Goal: Participate in discussion: Engage in conversation with other users on a specific topic

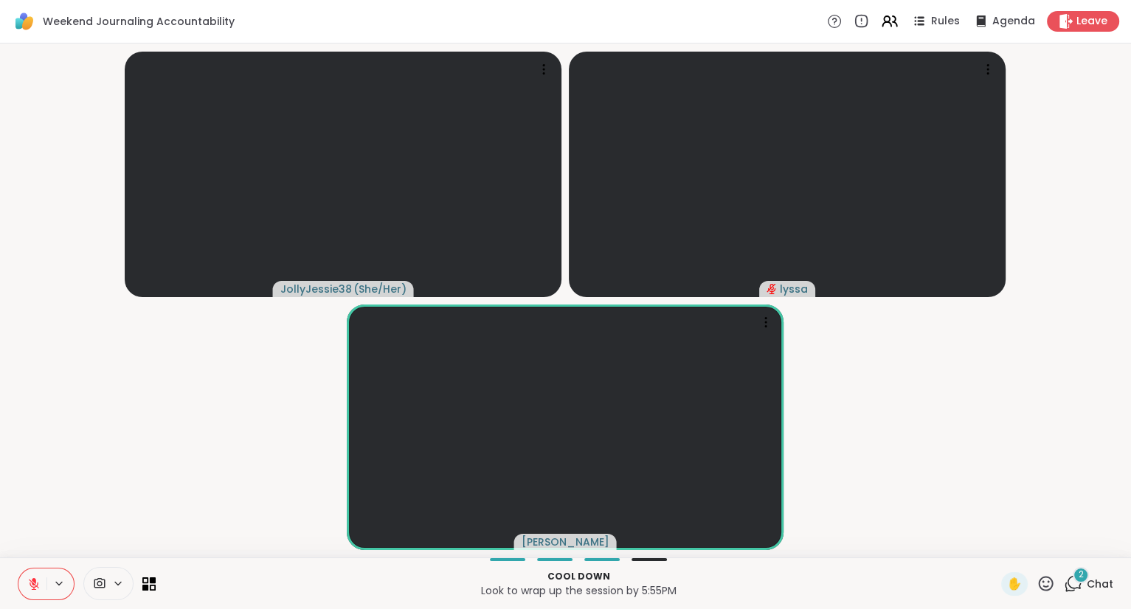
click at [1049, 584] on icon at bounding box center [1045, 584] width 18 height 18
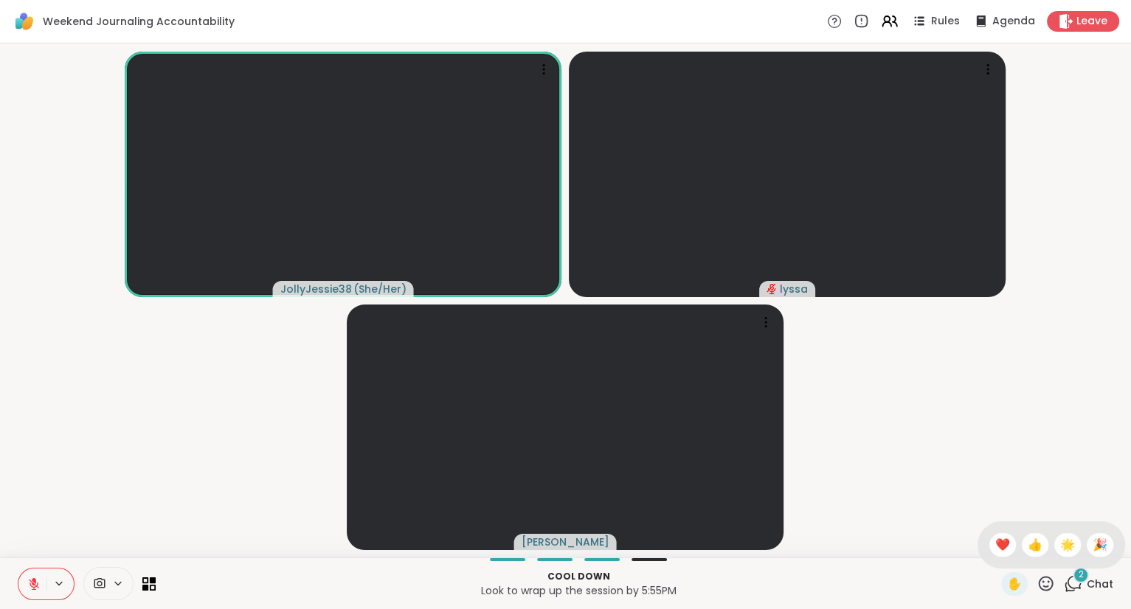
click at [988, 530] on div "✋ ❤️ 👍 🌟 🎉" at bounding box center [1051, 544] width 148 height 47
click at [1039, 581] on icon at bounding box center [1045, 584] width 18 height 18
click at [999, 546] on span "❤️" at bounding box center [1002, 545] width 15 height 18
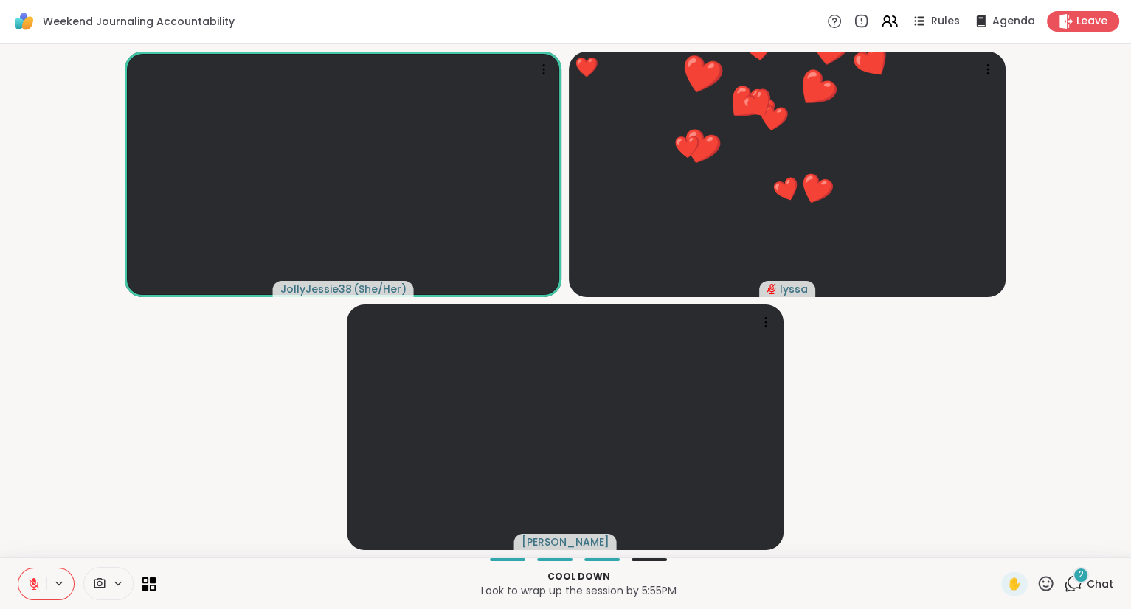
click at [27, 579] on icon at bounding box center [33, 584] width 13 height 13
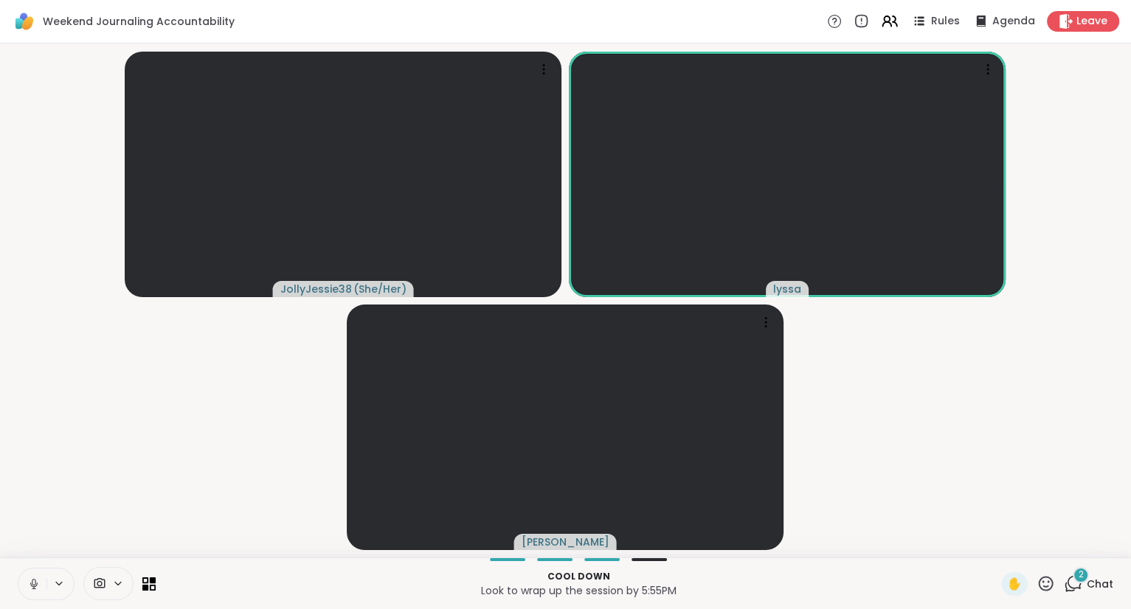
click at [25, 574] on button at bounding box center [32, 584] width 28 height 31
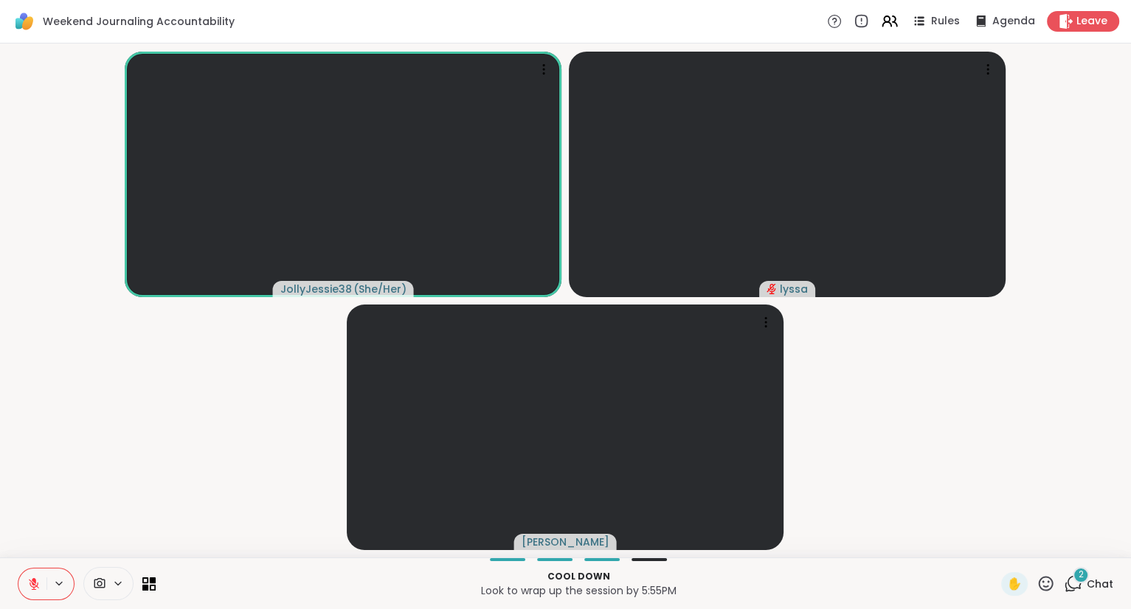
click at [30, 580] on icon at bounding box center [34, 584] width 10 height 10
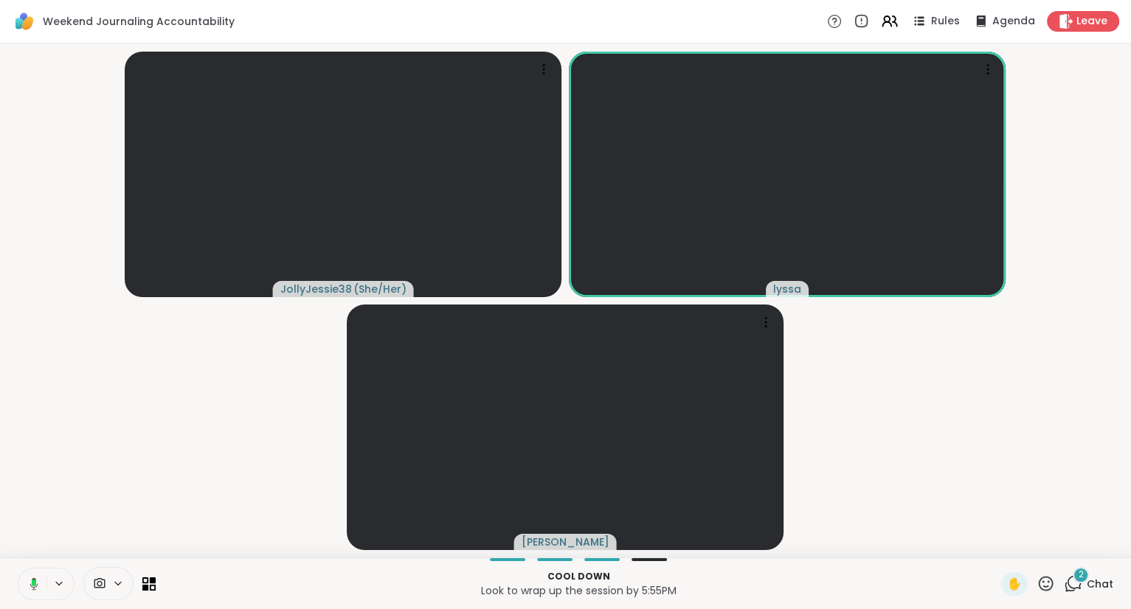
click at [27, 578] on icon at bounding box center [31, 584] width 13 height 13
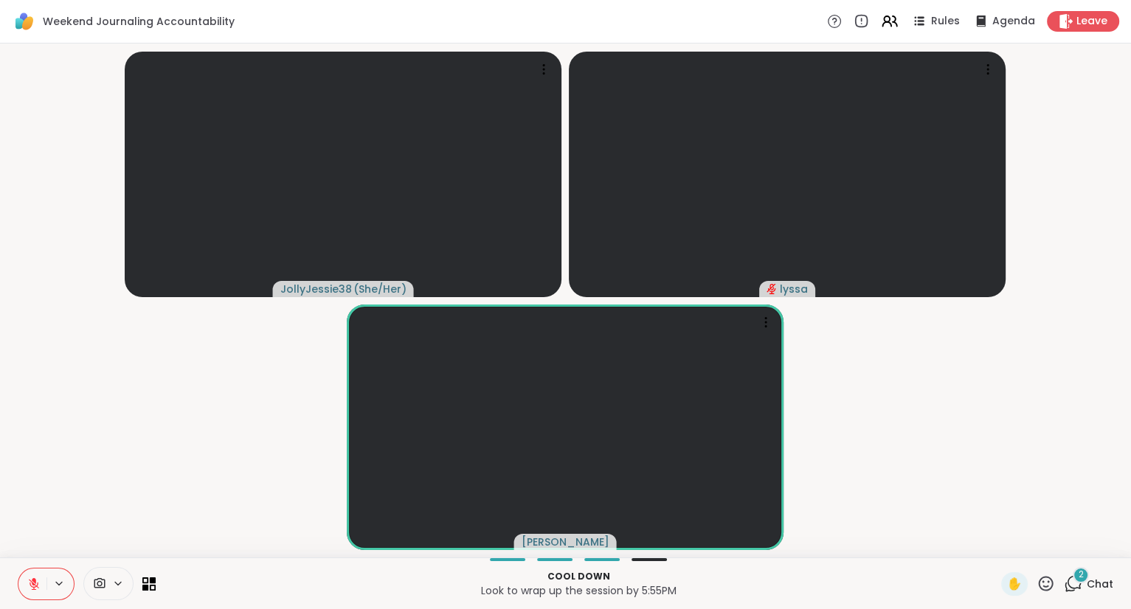
click at [1052, 587] on icon at bounding box center [1045, 584] width 18 height 18
click at [1000, 546] on span "❤️" at bounding box center [1002, 545] width 15 height 18
click at [1052, 577] on icon at bounding box center [1045, 584] width 18 height 18
click at [1029, 549] on span "👍" at bounding box center [1034, 545] width 15 height 18
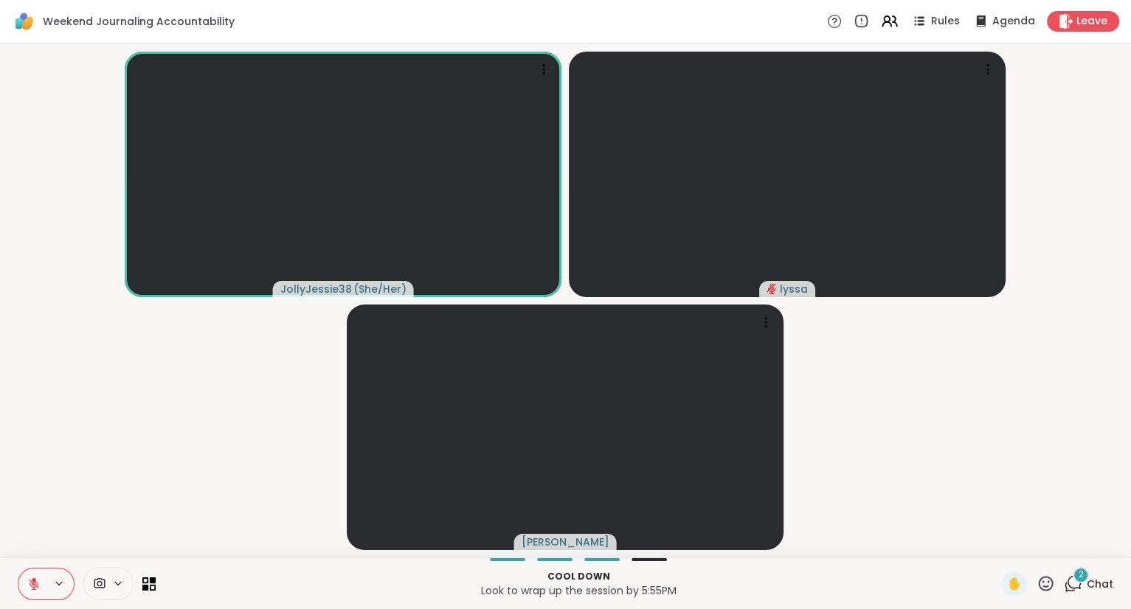
click at [1047, 578] on icon at bounding box center [1046, 583] width 15 height 15
click at [1004, 551] on span "❤️" at bounding box center [1002, 545] width 15 height 18
click at [31, 589] on icon at bounding box center [33, 584] width 13 height 13
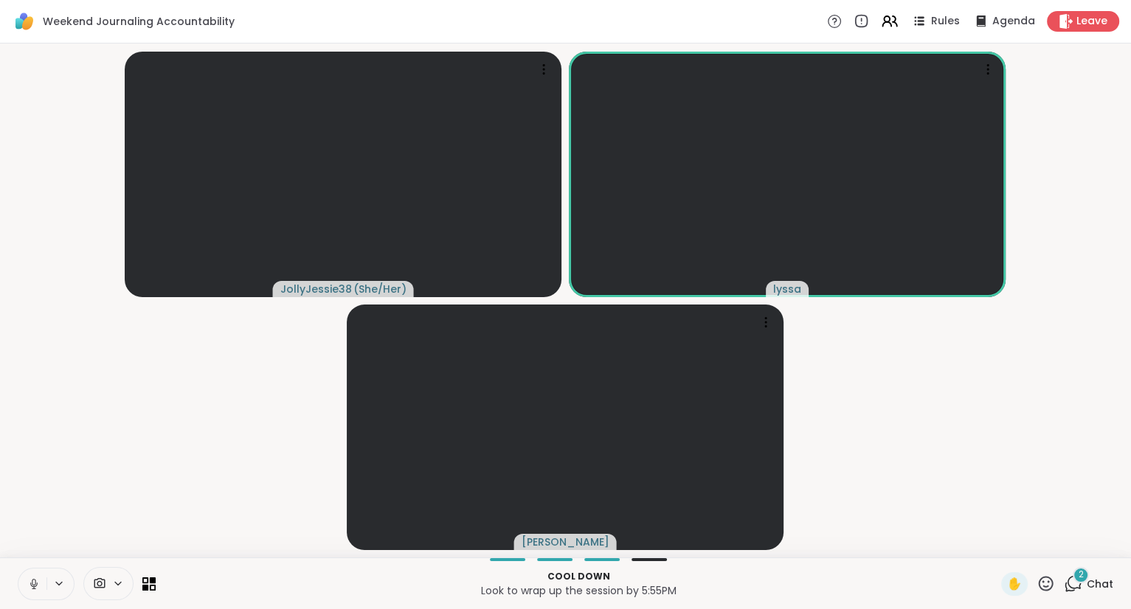
click at [41, 592] on button at bounding box center [32, 584] width 28 height 31
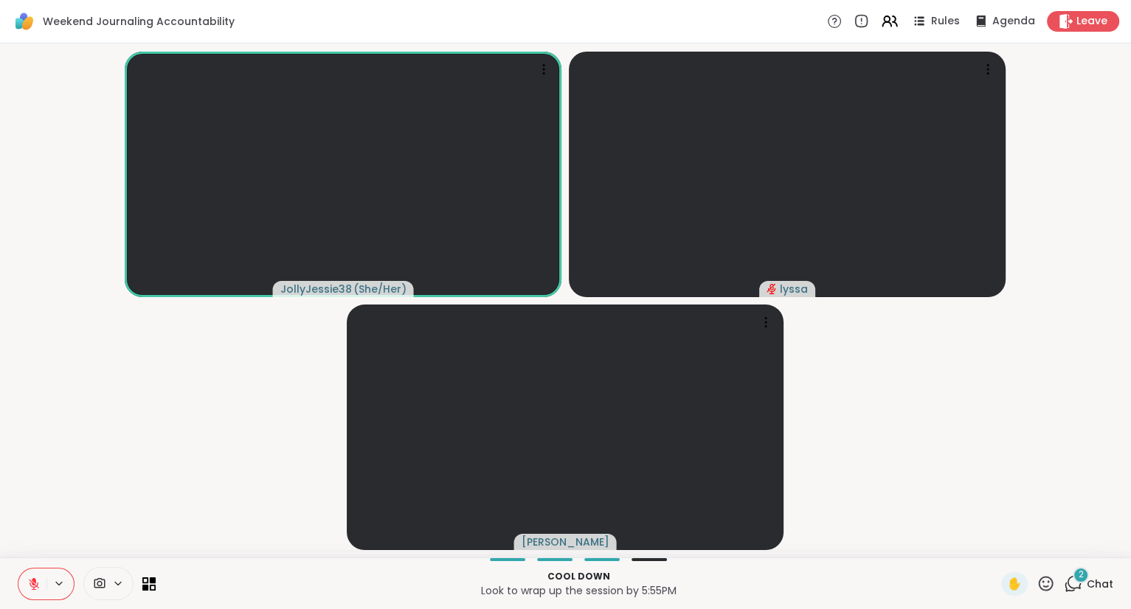
click at [1043, 580] on icon at bounding box center [1045, 584] width 18 height 18
click at [1001, 544] on span "❤️" at bounding box center [1002, 545] width 15 height 18
click at [1008, 578] on span "✋" at bounding box center [1014, 584] width 15 height 18
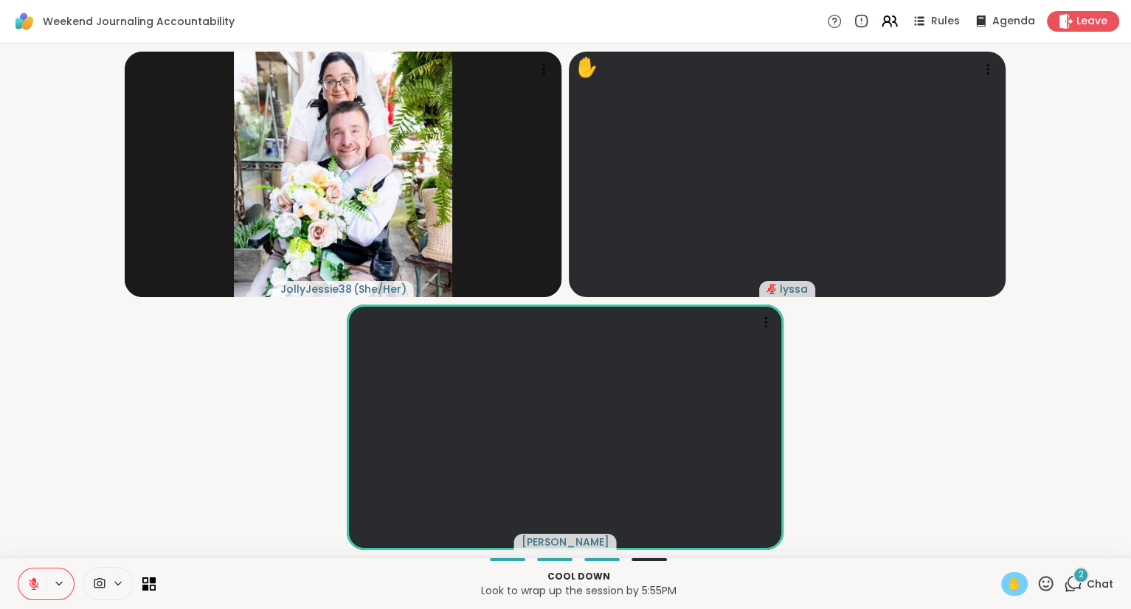
click at [31, 578] on icon at bounding box center [33, 584] width 13 height 13
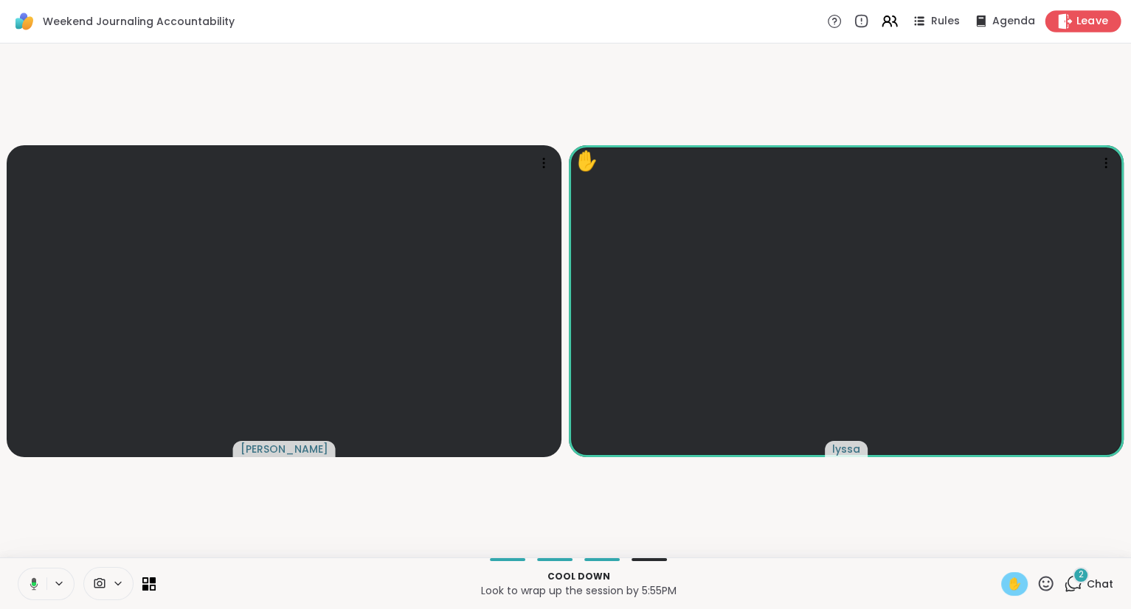
click at [1090, 19] on span "Leave" at bounding box center [1092, 21] width 32 height 15
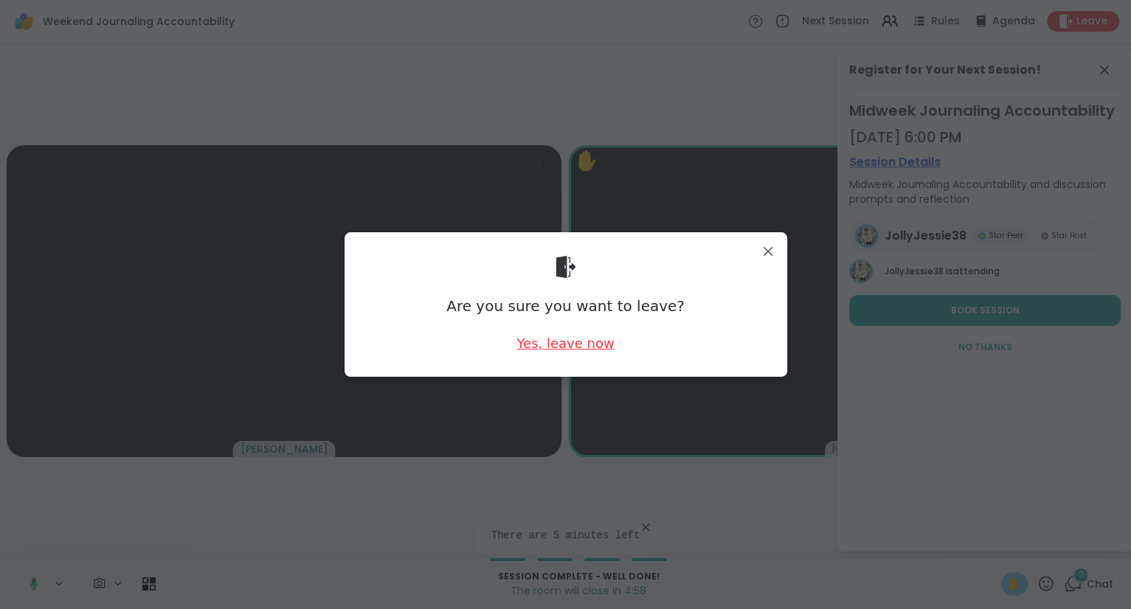
click at [555, 337] on div "Yes, leave now" at bounding box center [564, 343] width 97 height 18
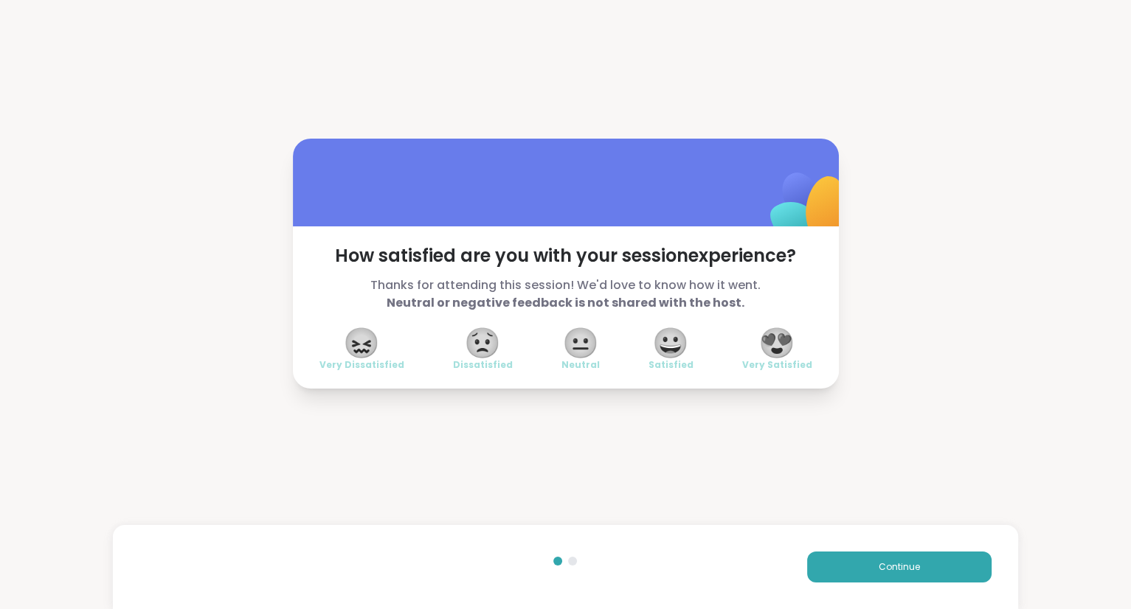
click at [760, 350] on span "😍" at bounding box center [776, 343] width 37 height 27
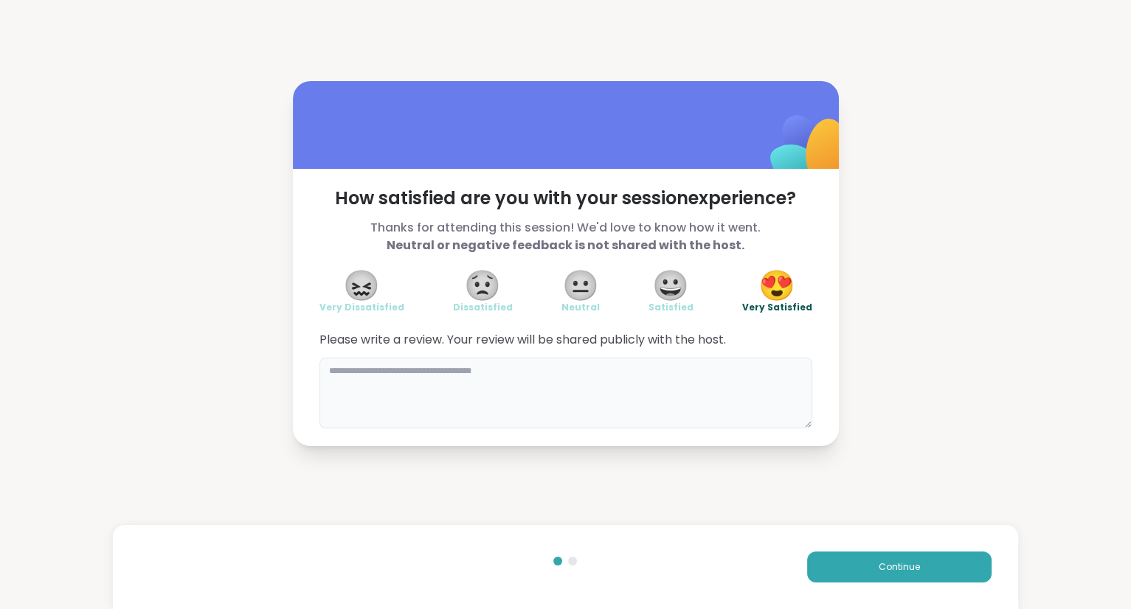
click at [629, 387] on textarea at bounding box center [565, 393] width 493 height 71
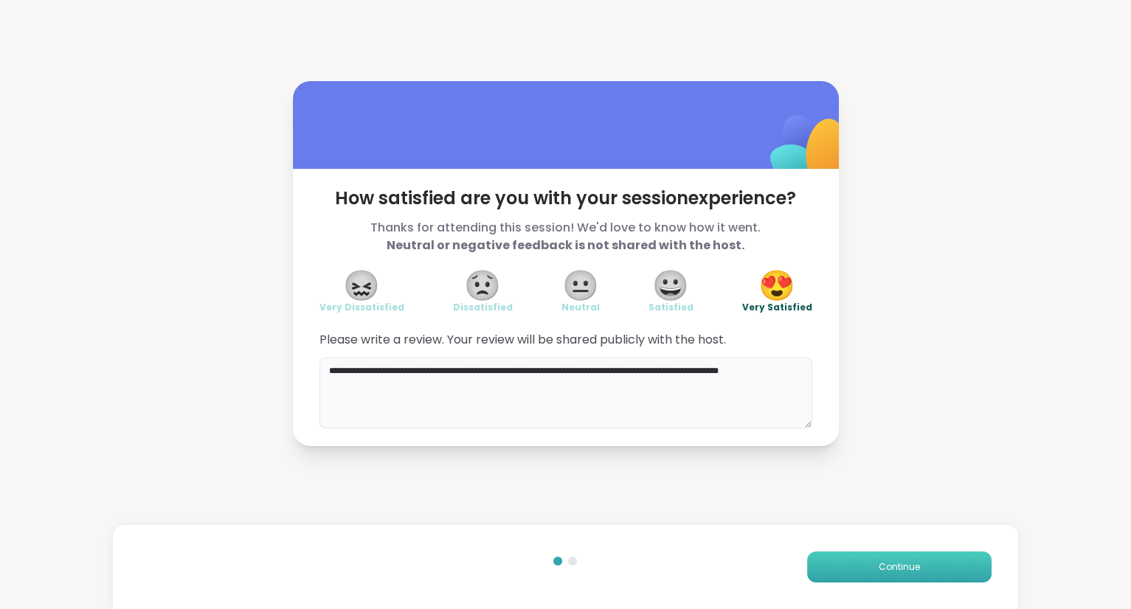
type textarea "**********"
click at [873, 562] on button "Continue" at bounding box center [899, 567] width 184 height 31
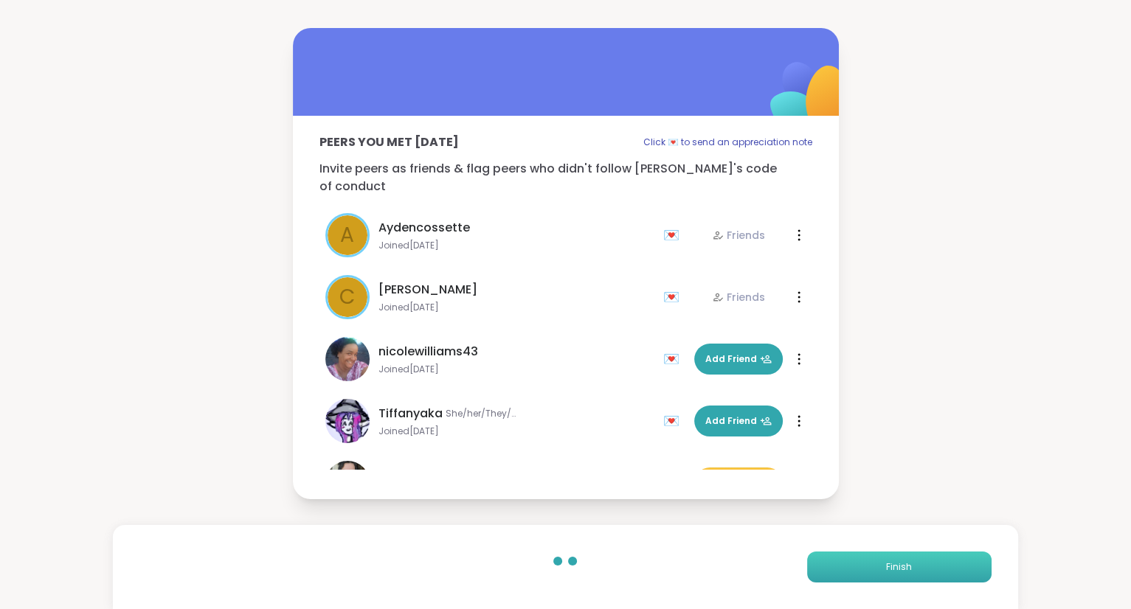
click at [848, 566] on button "Finish" at bounding box center [899, 567] width 184 height 31
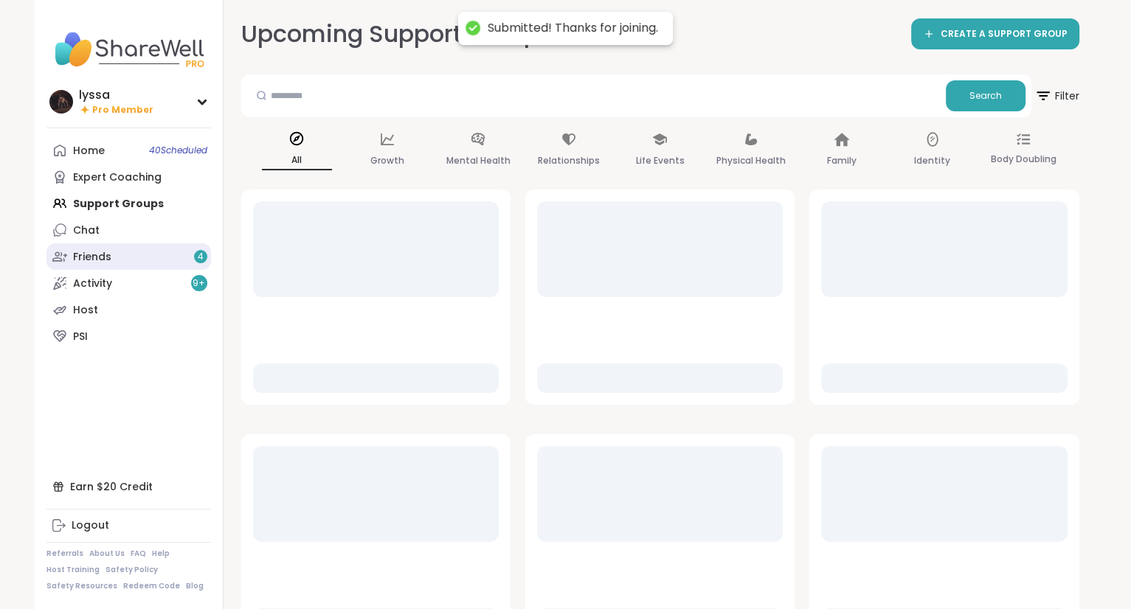
click at [123, 257] on link "Friends 4" at bounding box center [128, 256] width 164 height 27
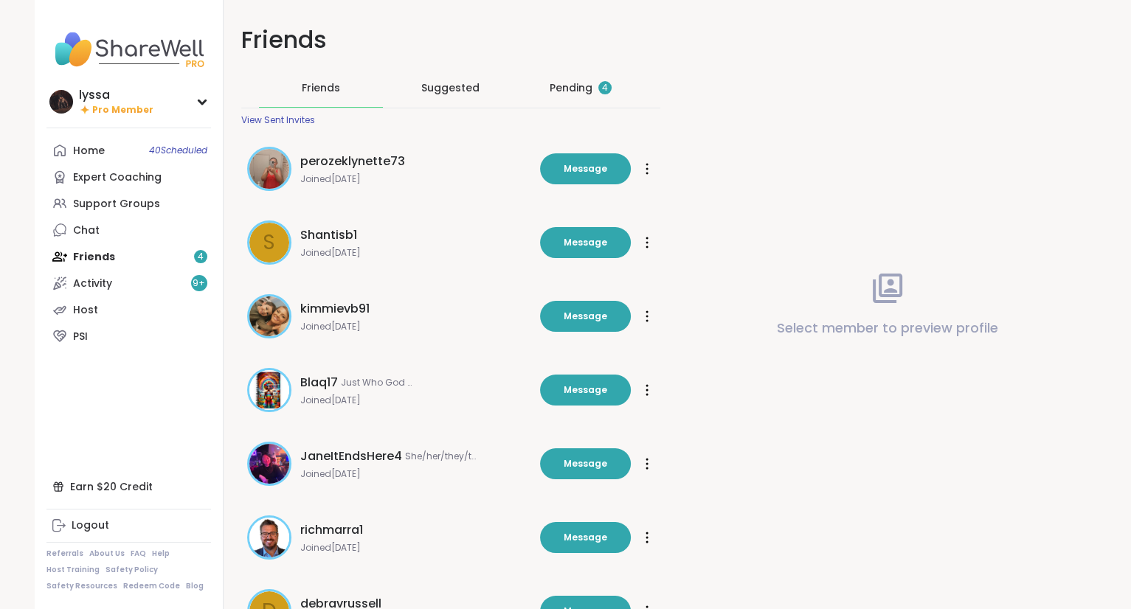
click at [567, 83] on div "Pending 4" at bounding box center [581, 87] width 62 height 15
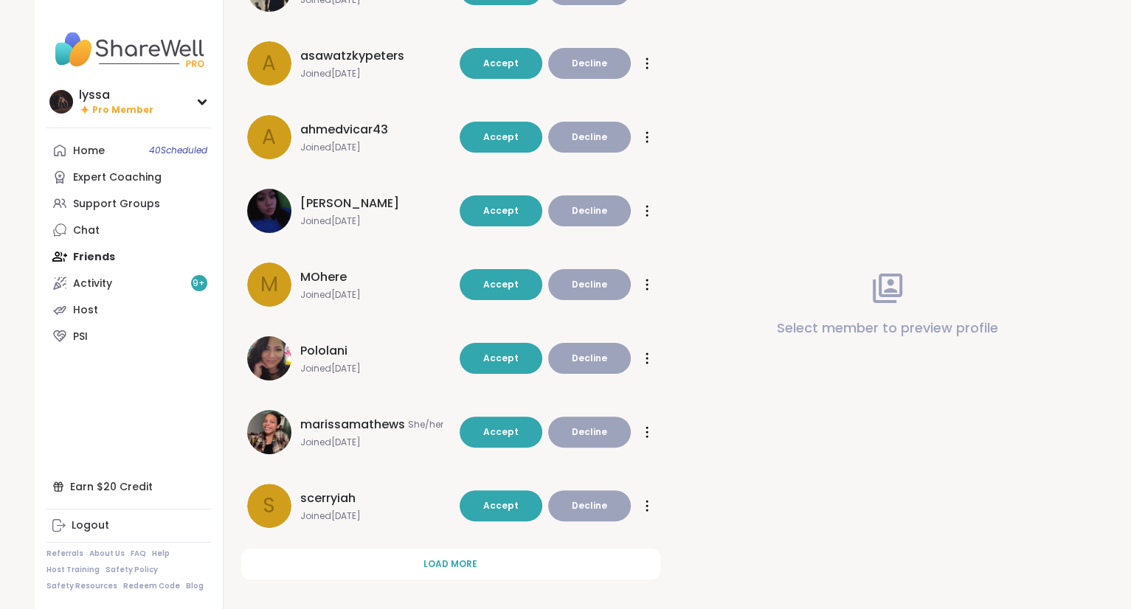
scroll to position [338, 0]
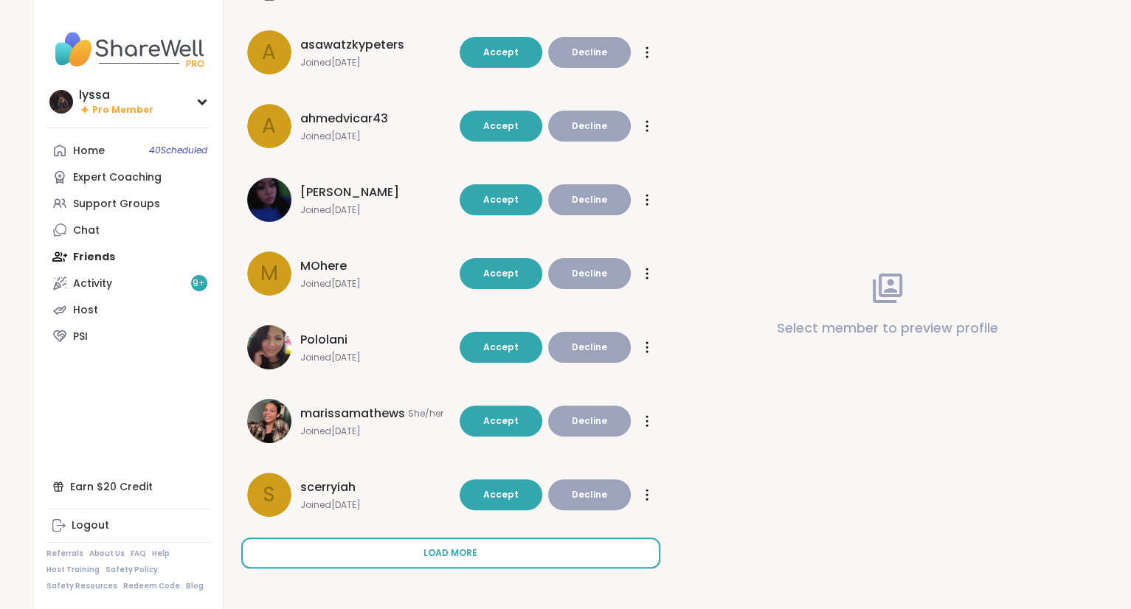
click at [277, 553] on button "Load more" at bounding box center [450, 553] width 419 height 31
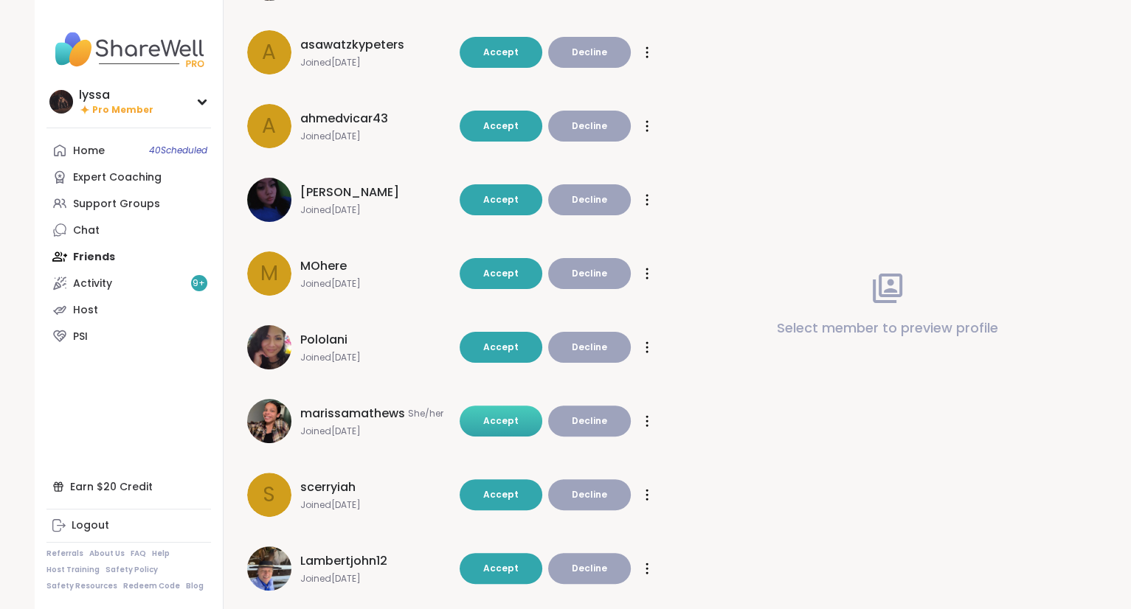
click at [497, 417] on span "Accept" at bounding box center [500, 421] width 35 height 13
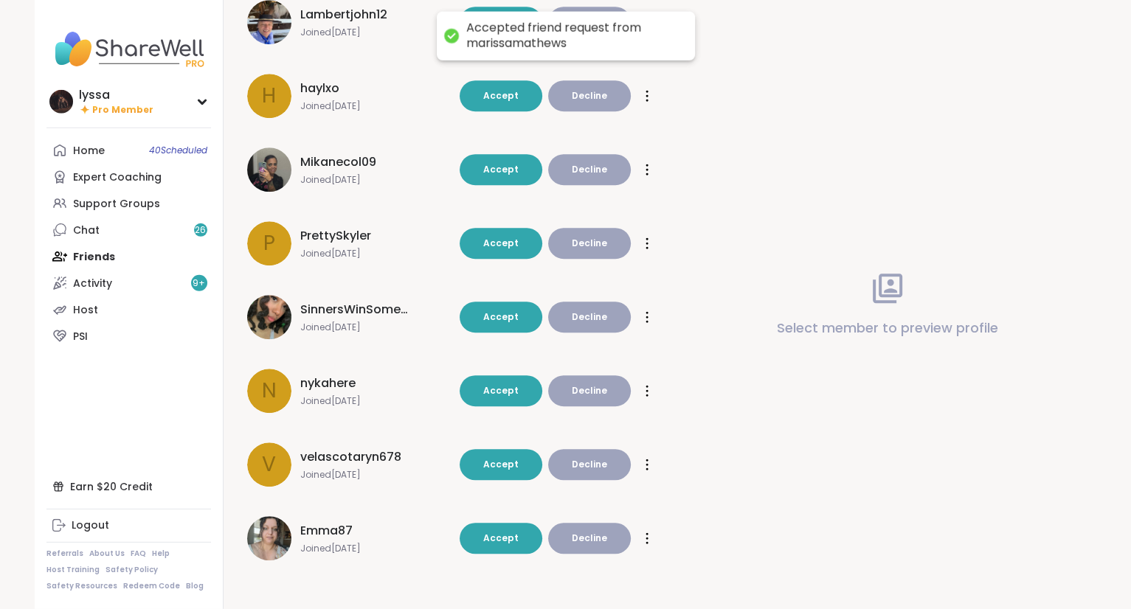
scroll to position [811, 0]
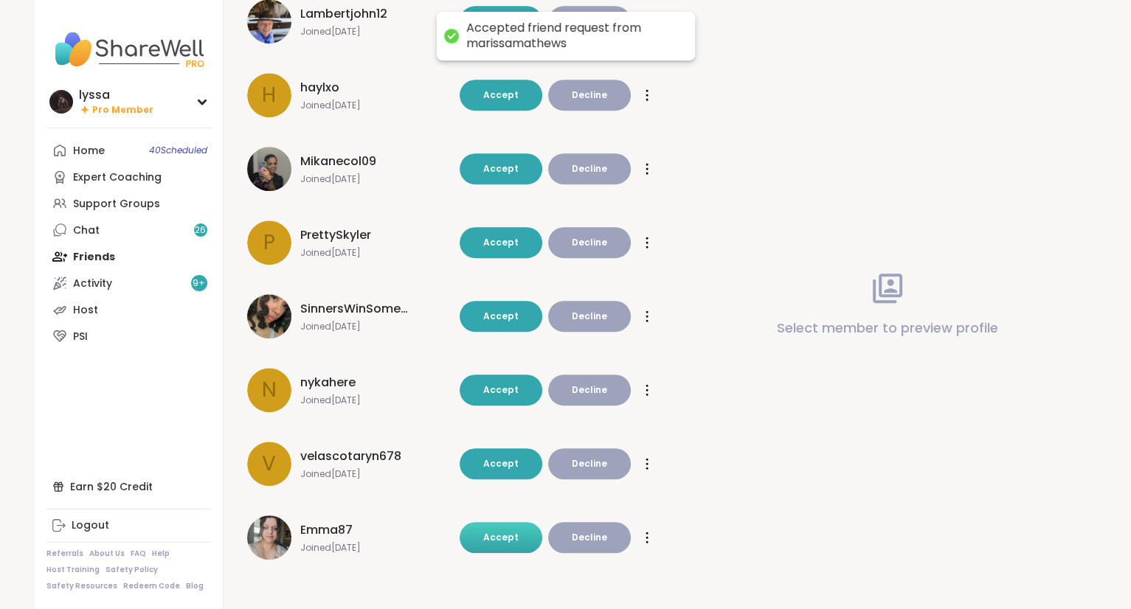
click at [496, 537] on span "Accept" at bounding box center [500, 537] width 35 height 13
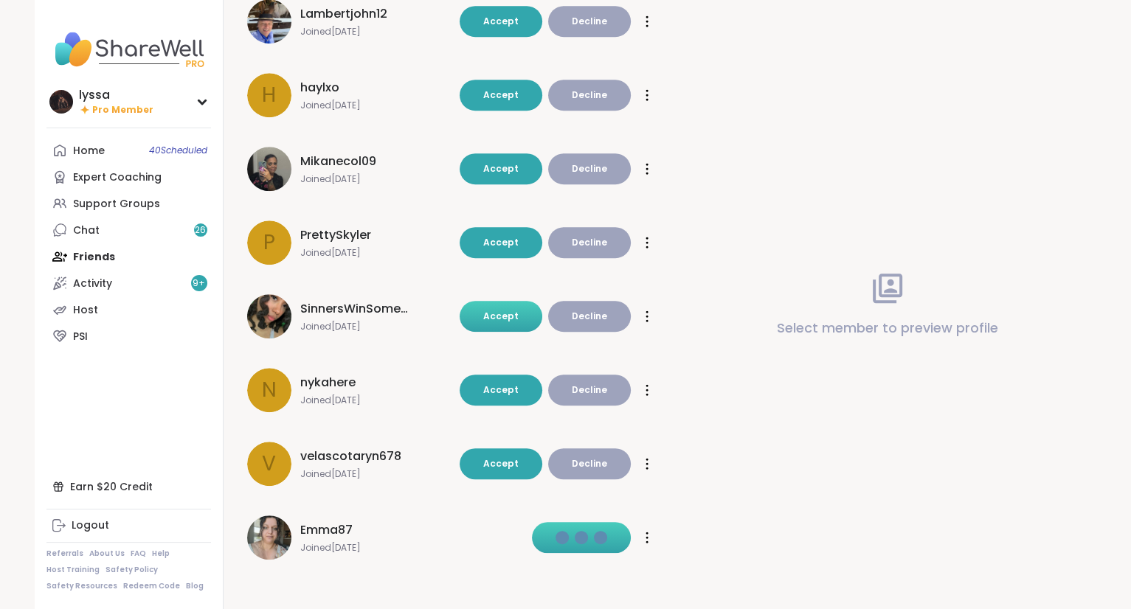
click at [493, 313] on span "Accept" at bounding box center [500, 316] width 35 height 13
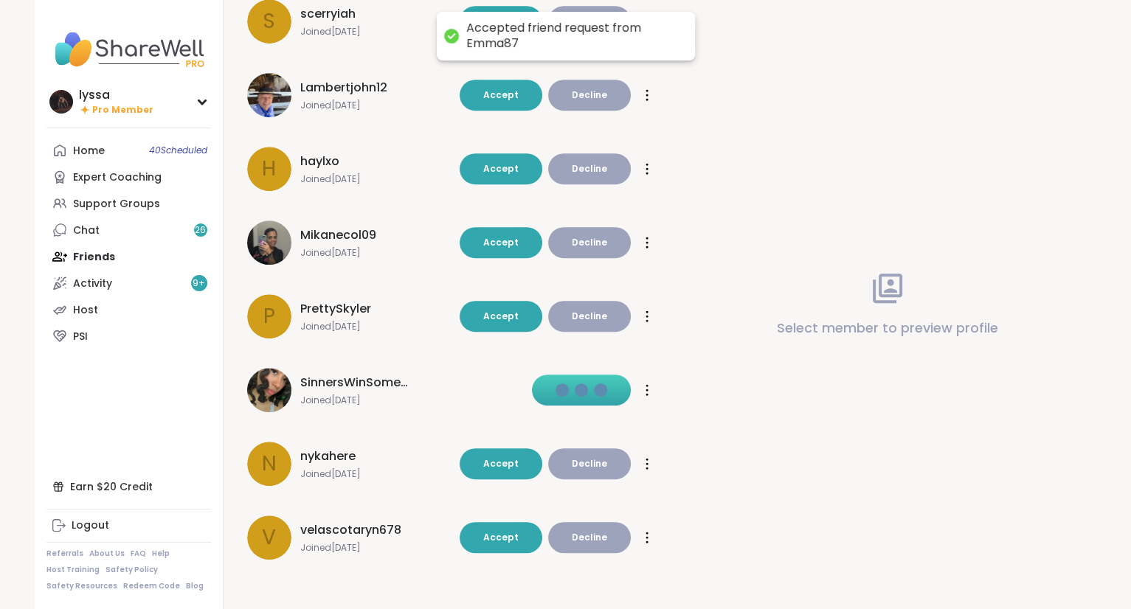
scroll to position [664, 0]
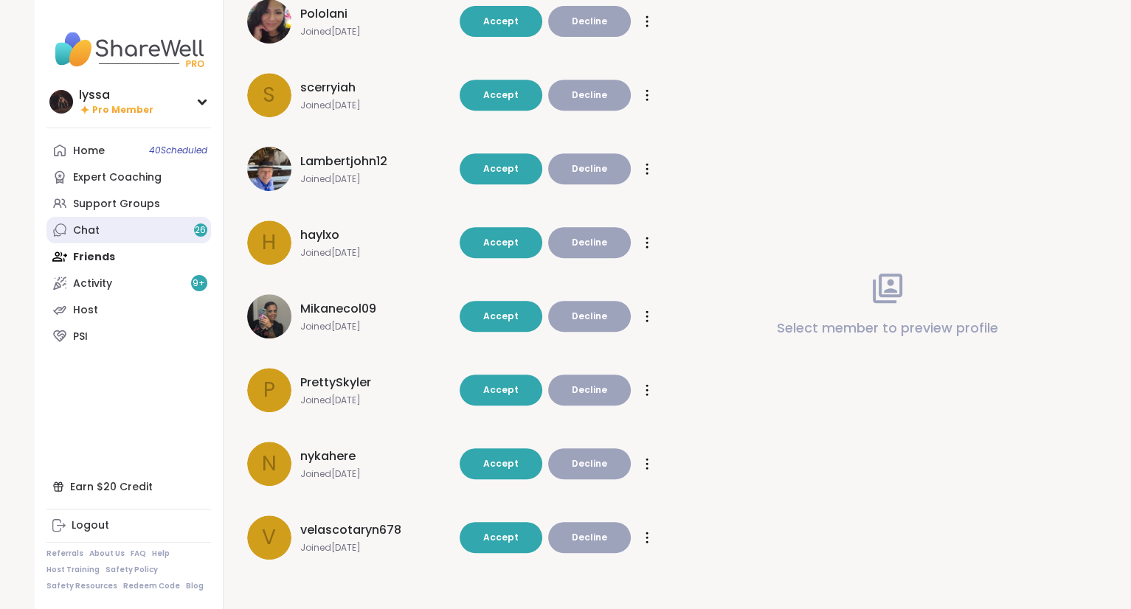
click at [100, 223] on link "Chat 26" at bounding box center [128, 230] width 164 height 27
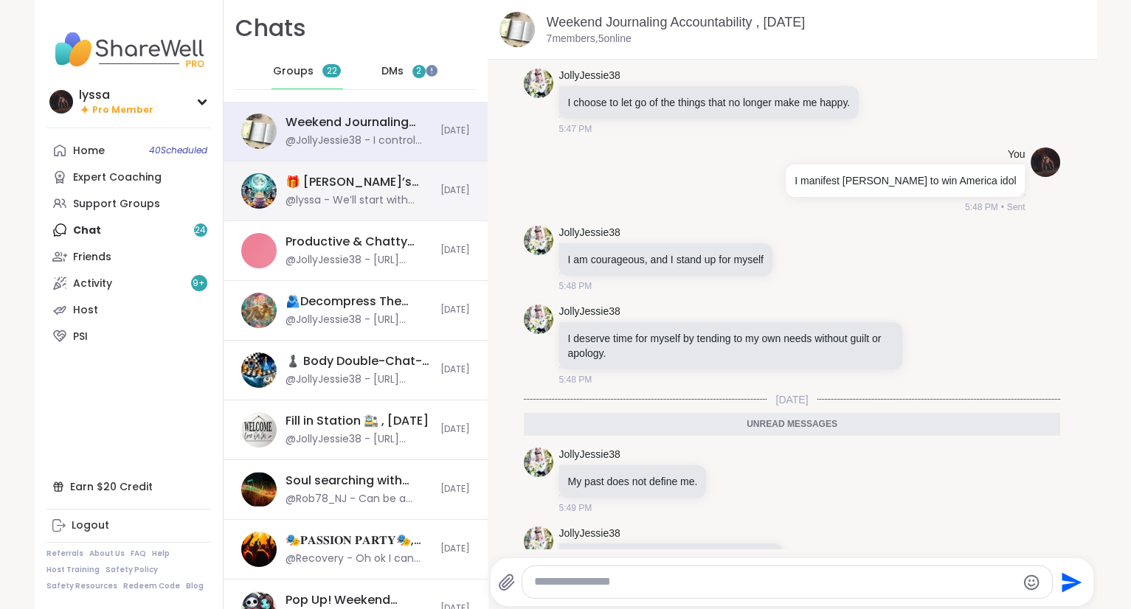
click at [336, 195] on div "@lyssa - We’ll start with intros (OUT LOUD SO START THINKING NOT IN CHAT) Name/…" at bounding box center [358, 200] width 146 height 15
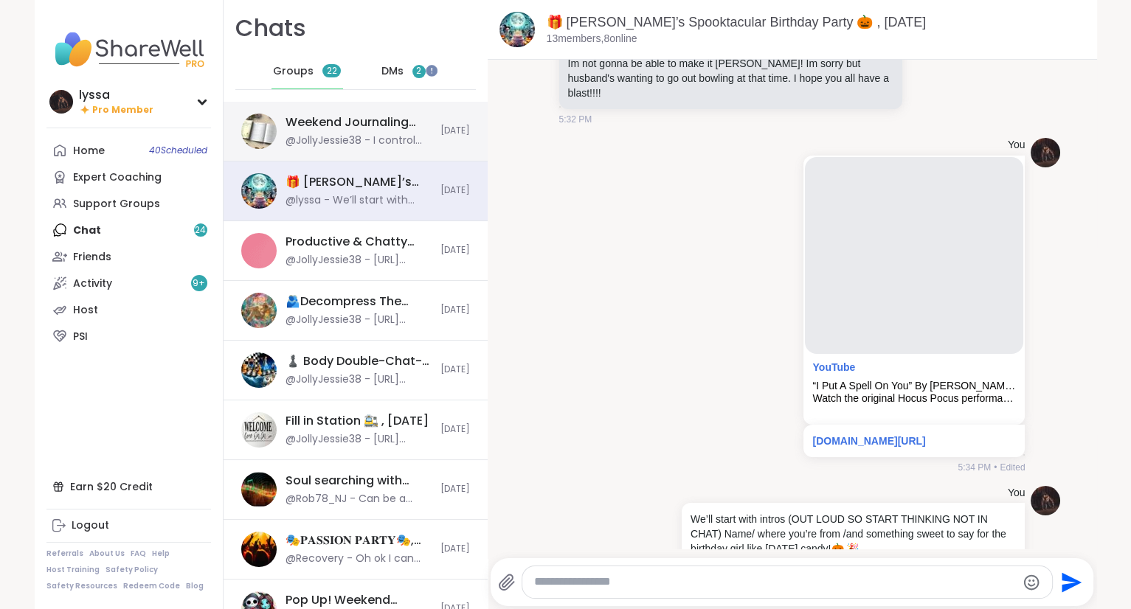
click at [326, 137] on div "@JollyJessie38 - I control my emotions, they do not control me" at bounding box center [358, 141] width 146 height 15
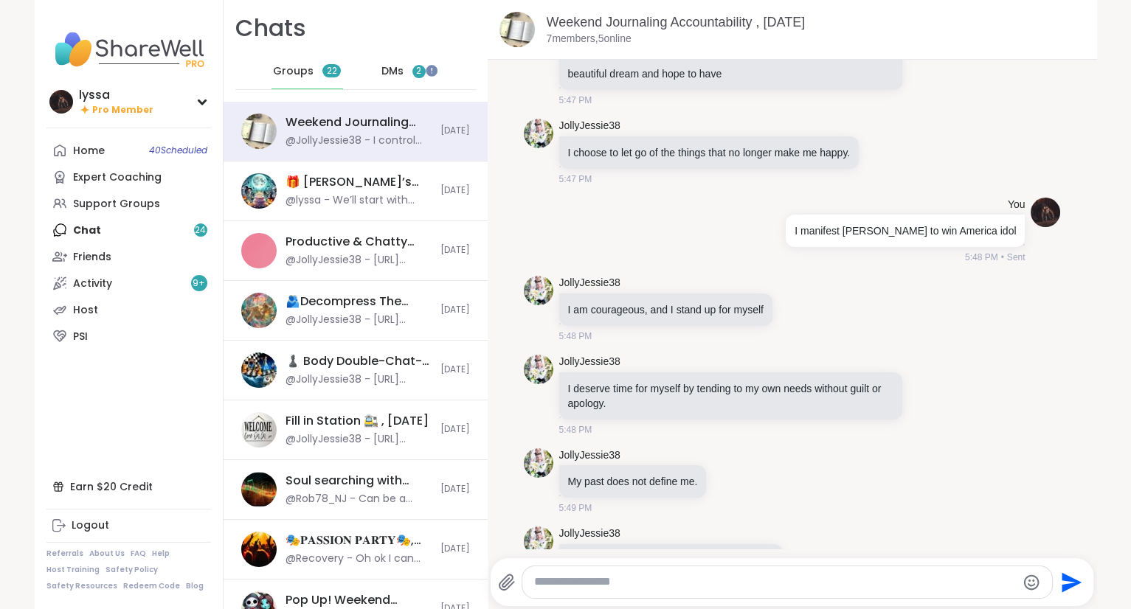
click at [391, 76] on span "DMs" at bounding box center [392, 71] width 22 height 15
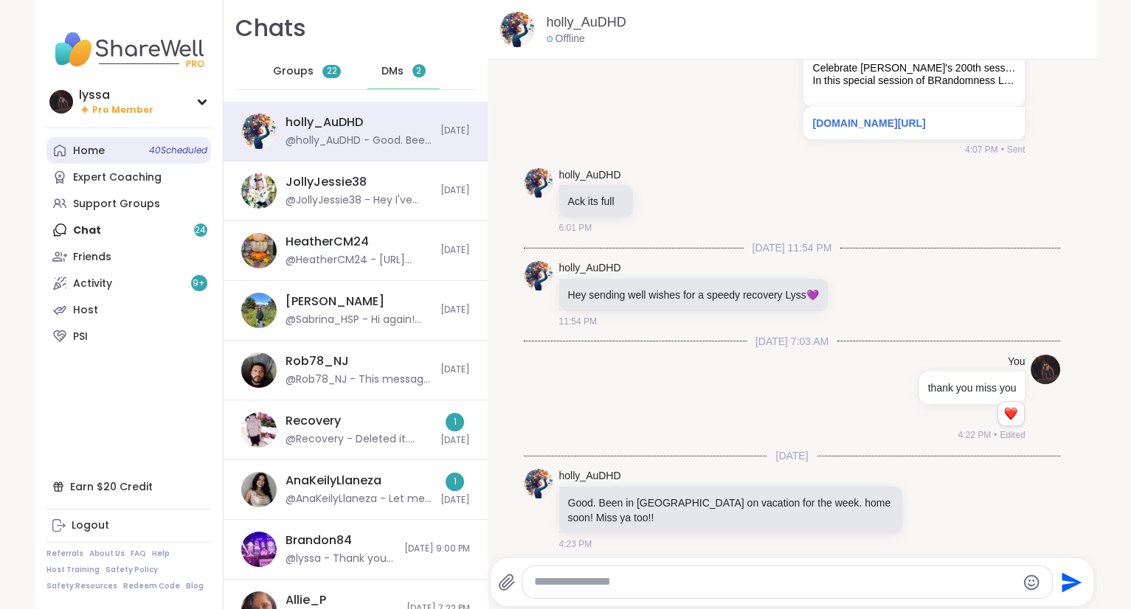
click at [77, 143] on link "Home 40 Scheduled" at bounding box center [128, 150] width 164 height 27
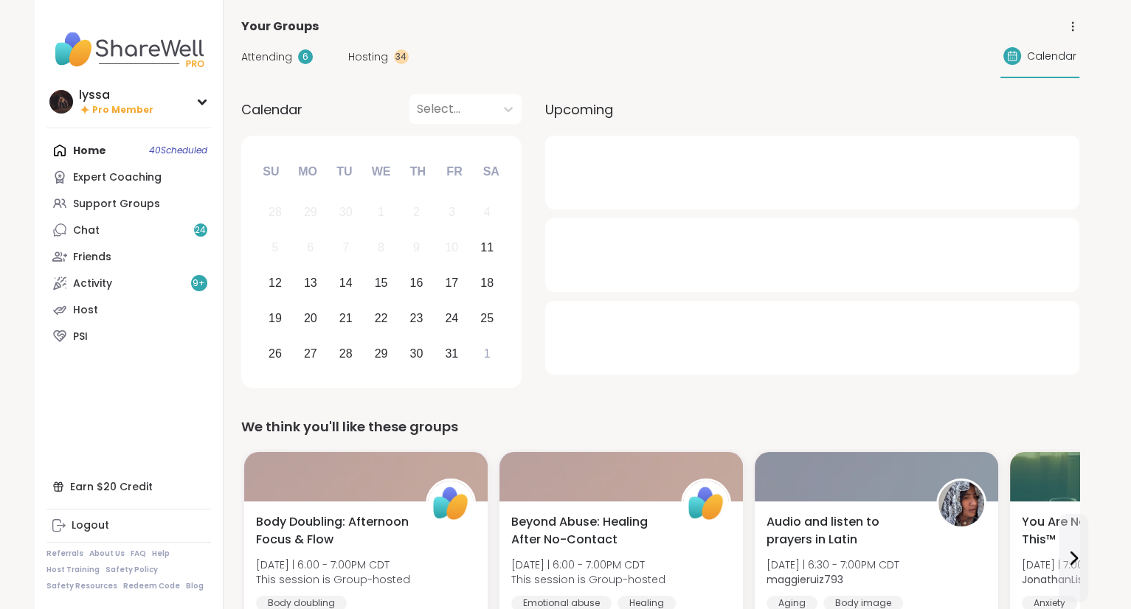
click at [375, 59] on span "Hosting" at bounding box center [368, 56] width 40 height 15
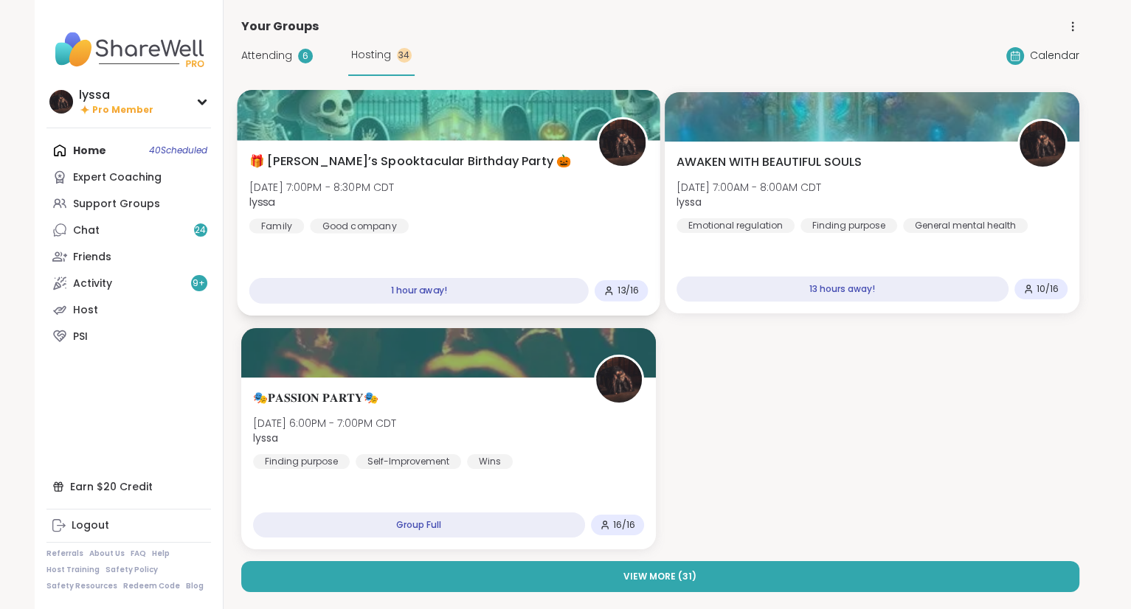
click at [310, 157] on span "🎁 [PERSON_NAME]’s Spooktacular Birthday Party 🎃" at bounding box center [410, 162] width 322 height 18
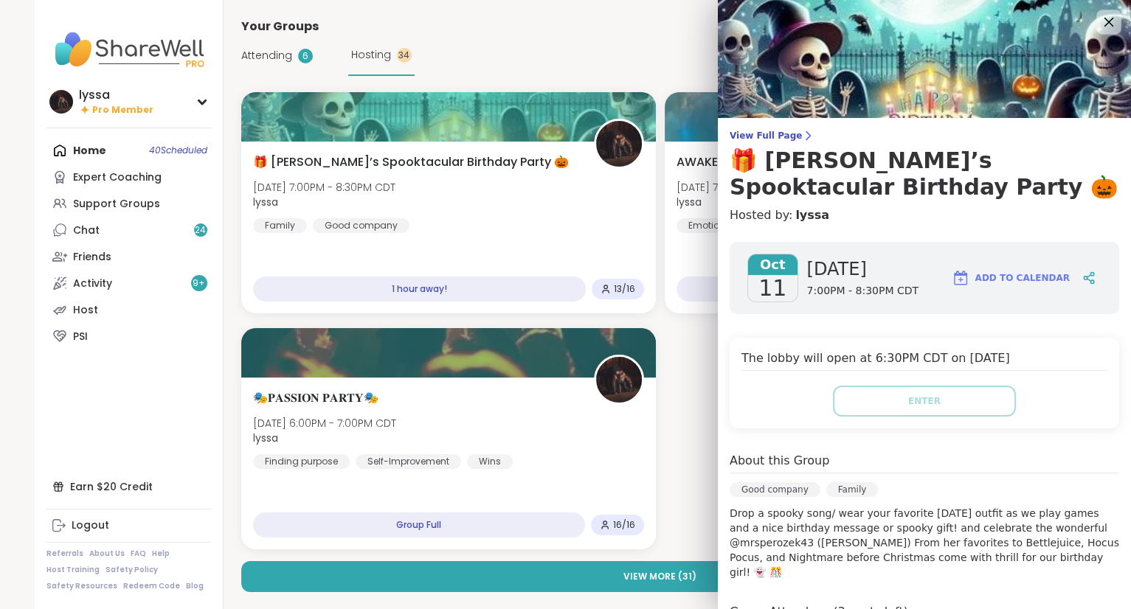
click at [1103, 21] on icon at bounding box center [1108, 22] width 18 height 18
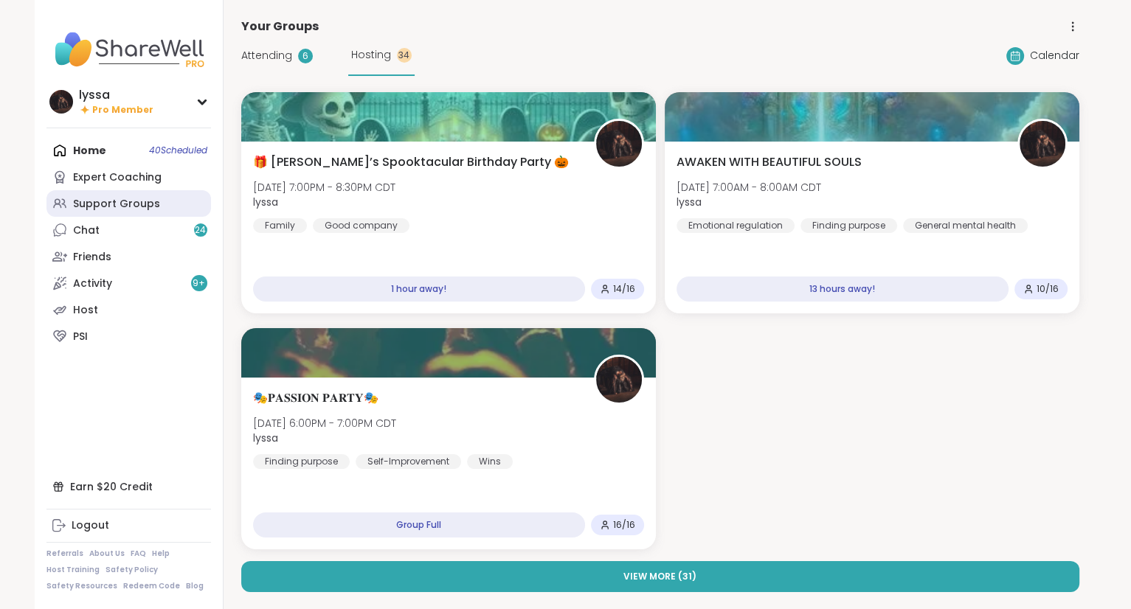
click at [91, 201] on div "Support Groups" at bounding box center [116, 204] width 87 height 15
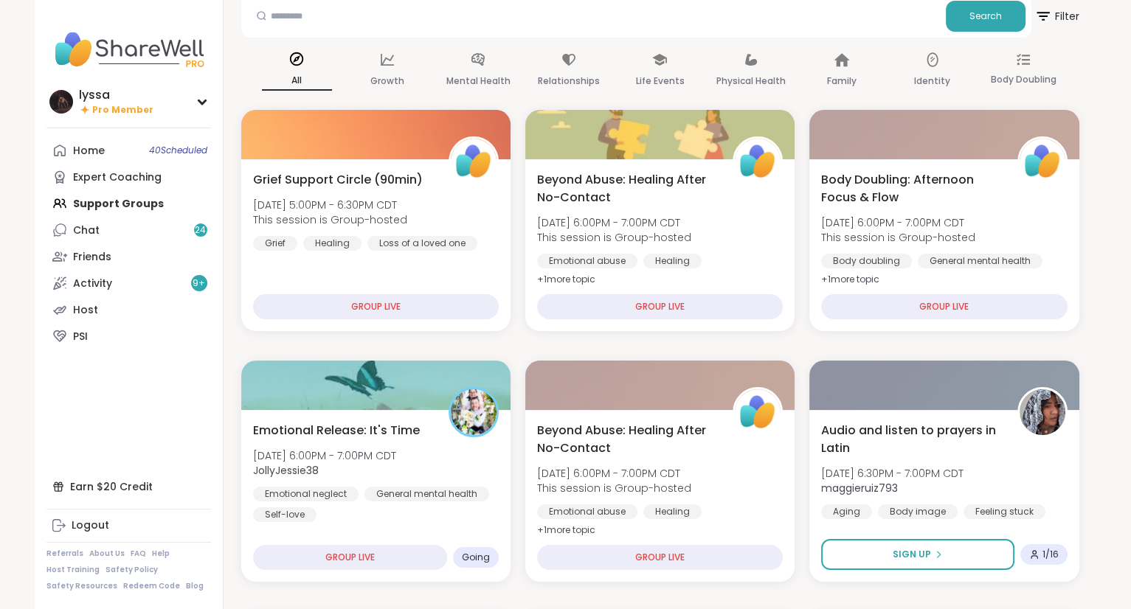
scroll to position [80, 0]
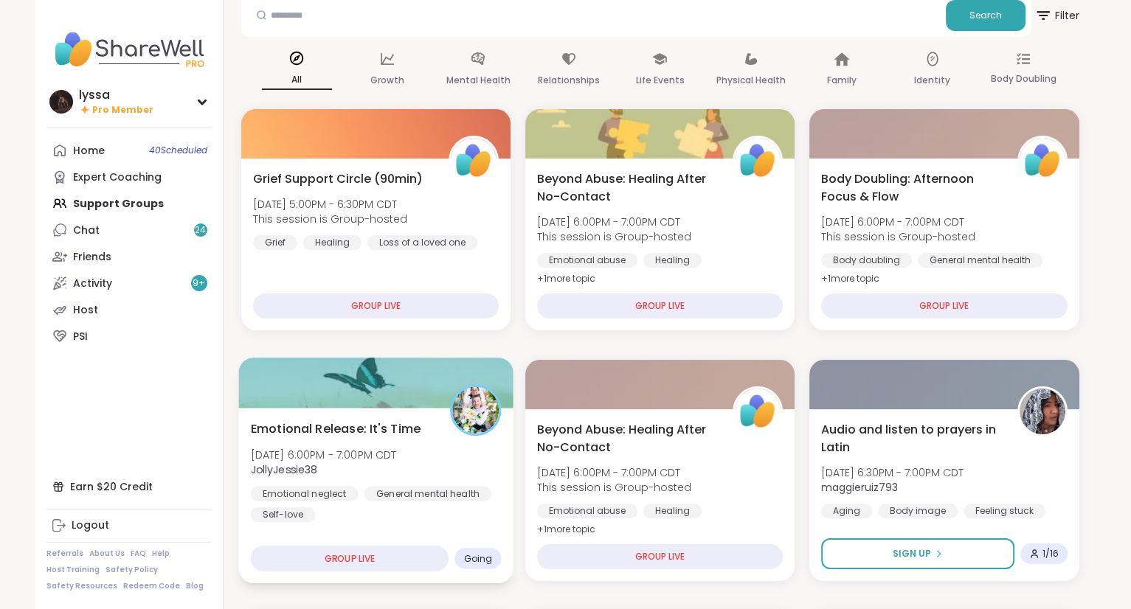
click at [355, 450] on span "[DATE] 6:00PM - 7:00PM CDT" at bounding box center [323, 454] width 146 height 15
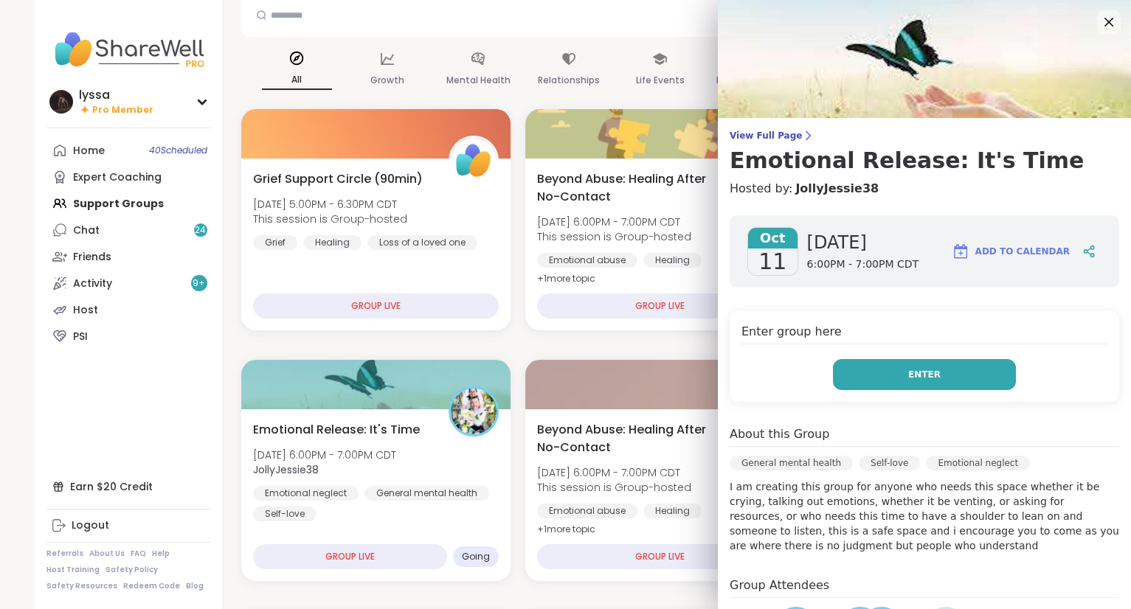
click at [867, 389] on button "Enter" at bounding box center [924, 374] width 183 height 31
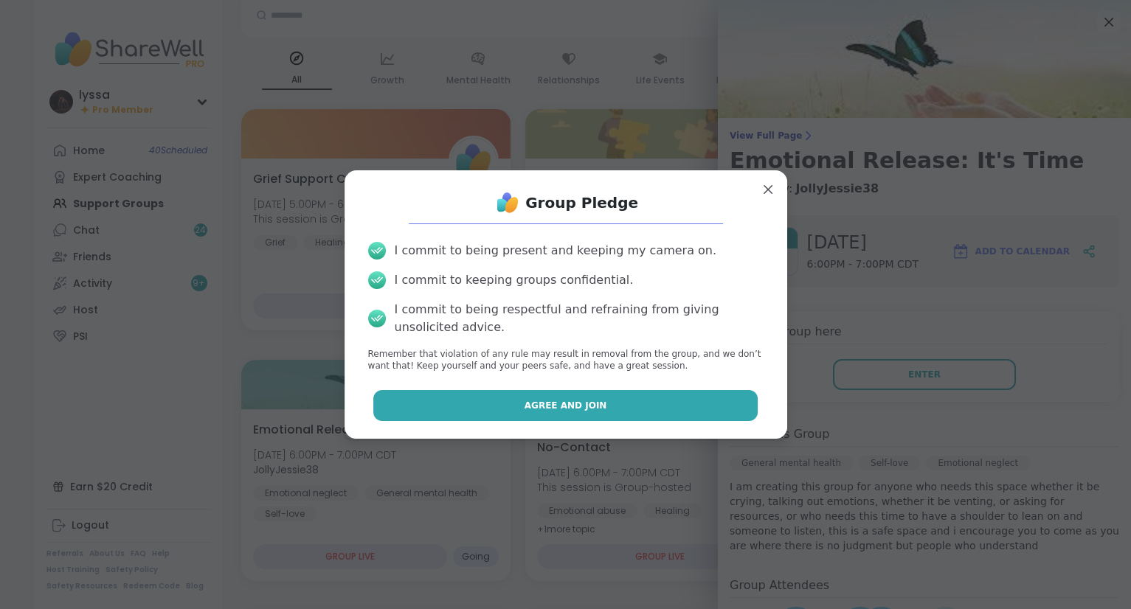
click at [661, 415] on button "Agree and Join" at bounding box center [565, 405] width 384 height 31
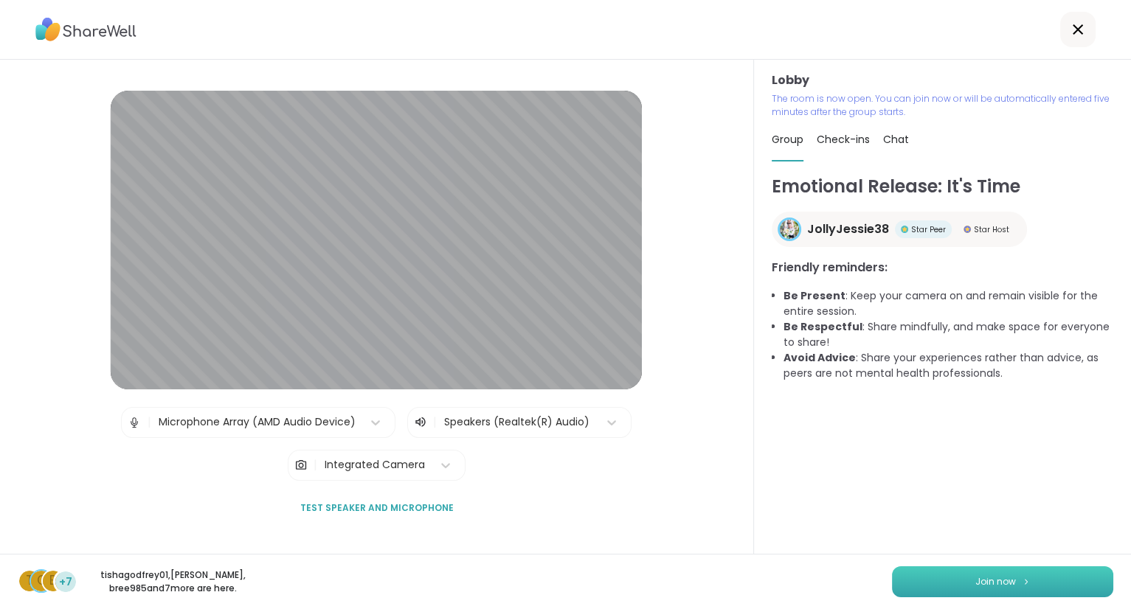
click at [942, 584] on button "Join now" at bounding box center [1002, 581] width 221 height 31
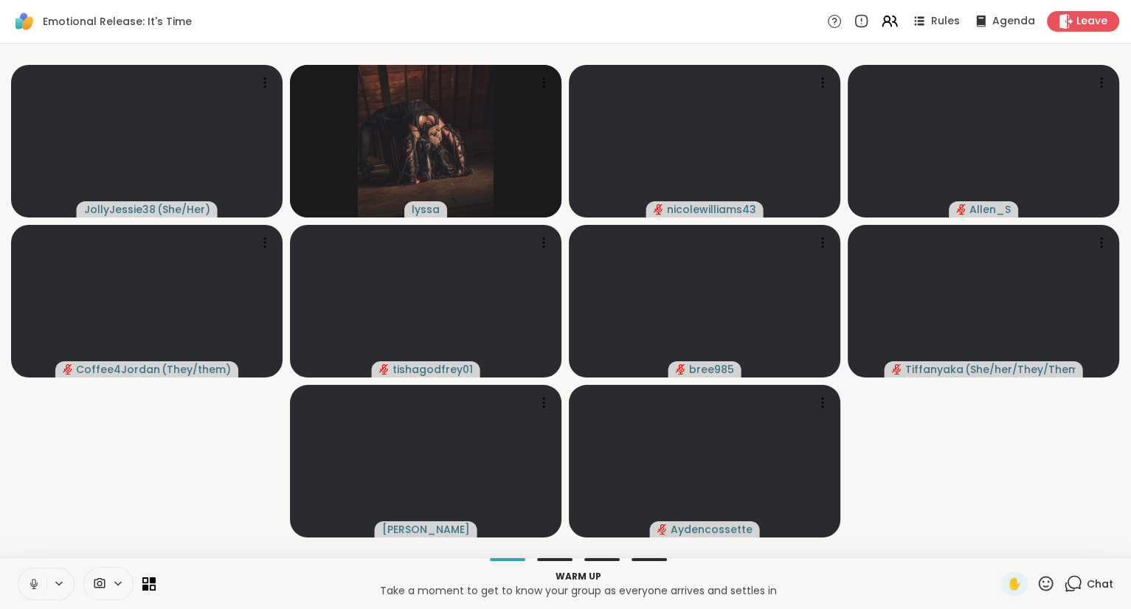
click at [28, 591] on icon at bounding box center [33, 584] width 13 height 13
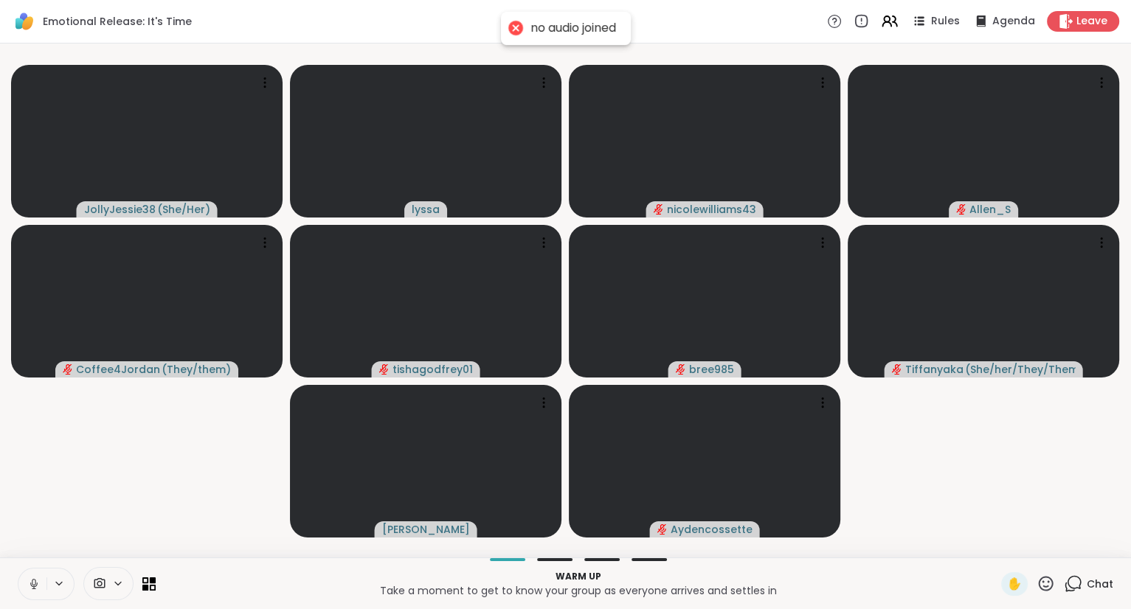
click at [37, 592] on button at bounding box center [32, 584] width 28 height 31
click at [1086, 580] on div "Chat" at bounding box center [1088, 584] width 49 height 24
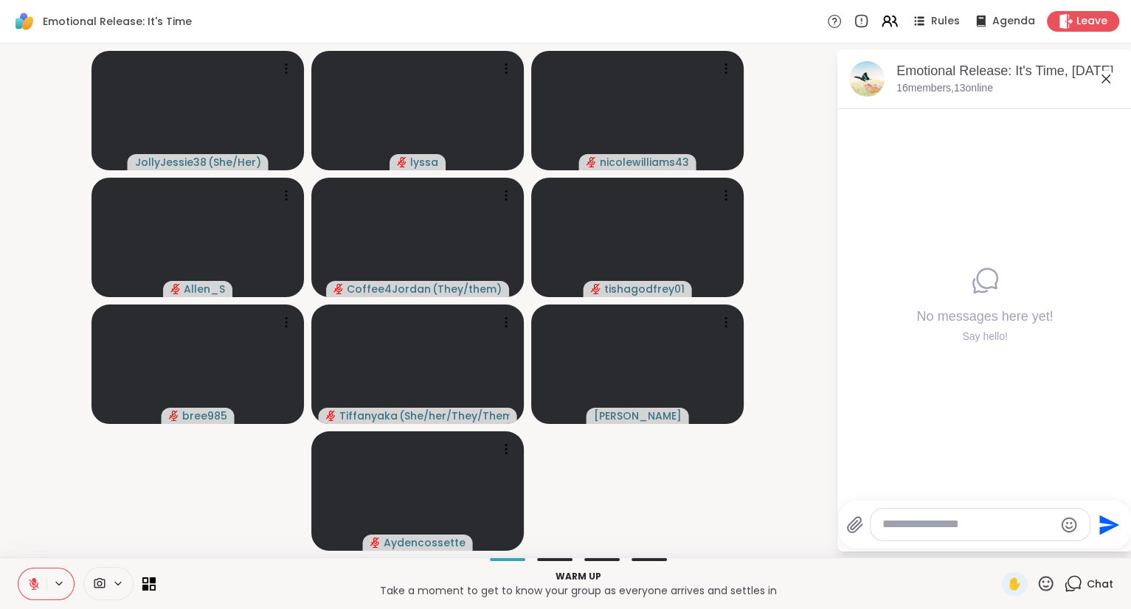
click at [989, 535] on div at bounding box center [979, 525] width 219 height 32
click at [954, 527] on textarea "Type your message" at bounding box center [968, 524] width 172 height 15
type textarea "***"
click at [1102, 81] on icon at bounding box center [1106, 79] width 18 height 18
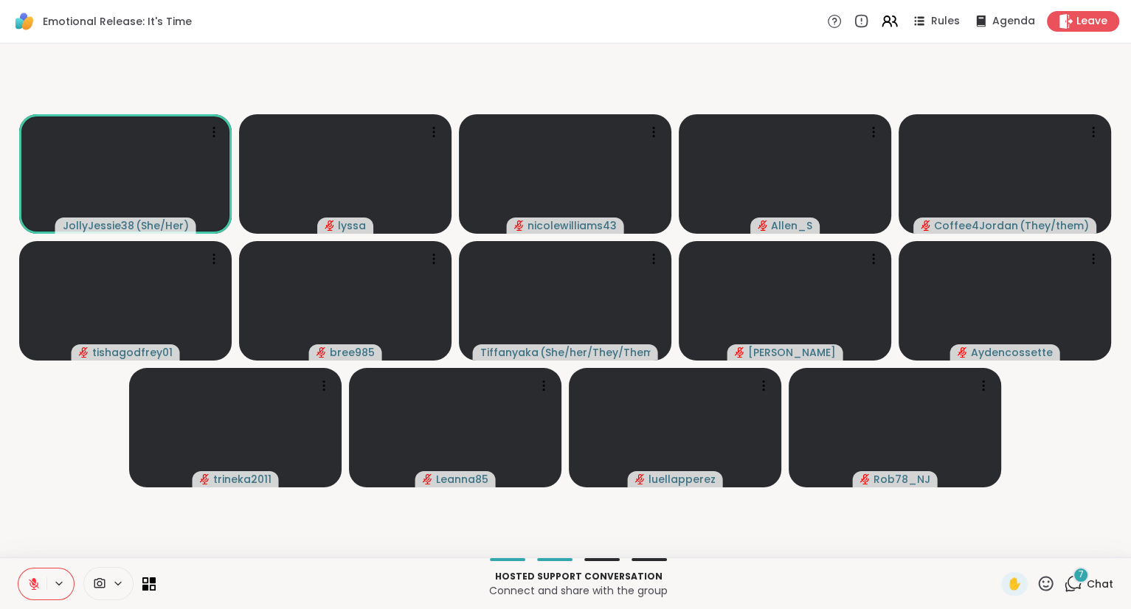
click at [35, 584] on icon at bounding box center [33, 584] width 13 height 13
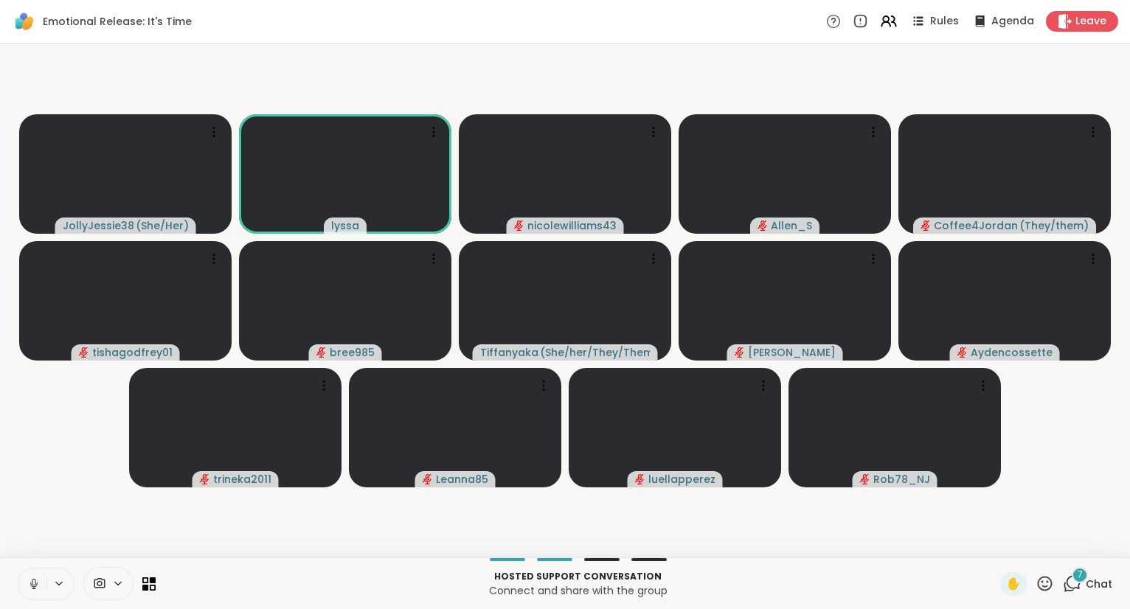
click at [27, 572] on button at bounding box center [32, 584] width 28 height 31
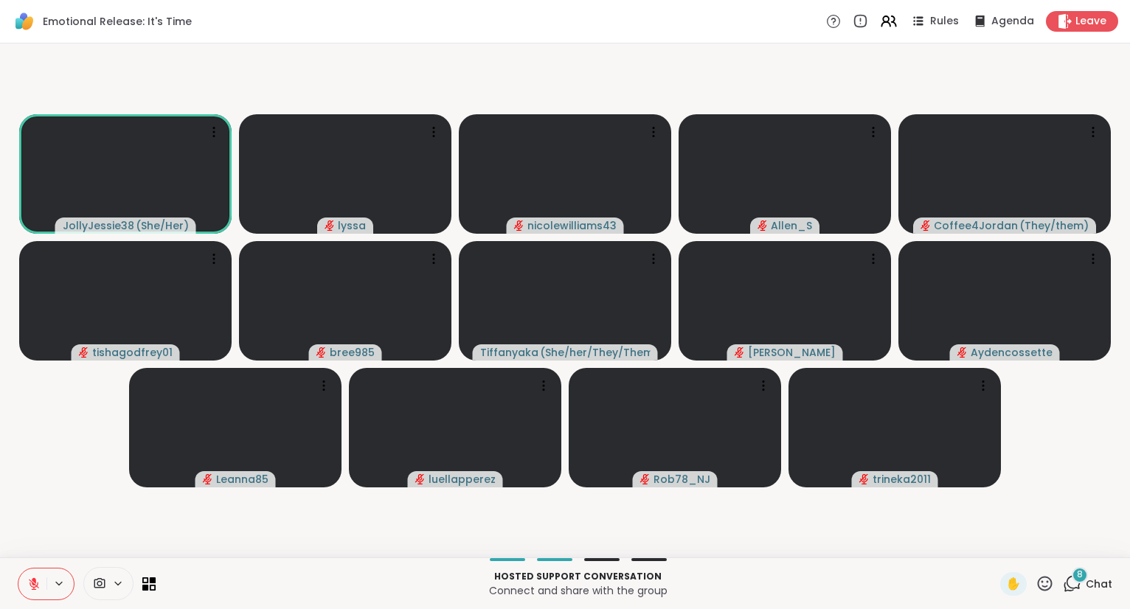
click at [1069, 594] on div "8 Chat" at bounding box center [1087, 584] width 49 height 24
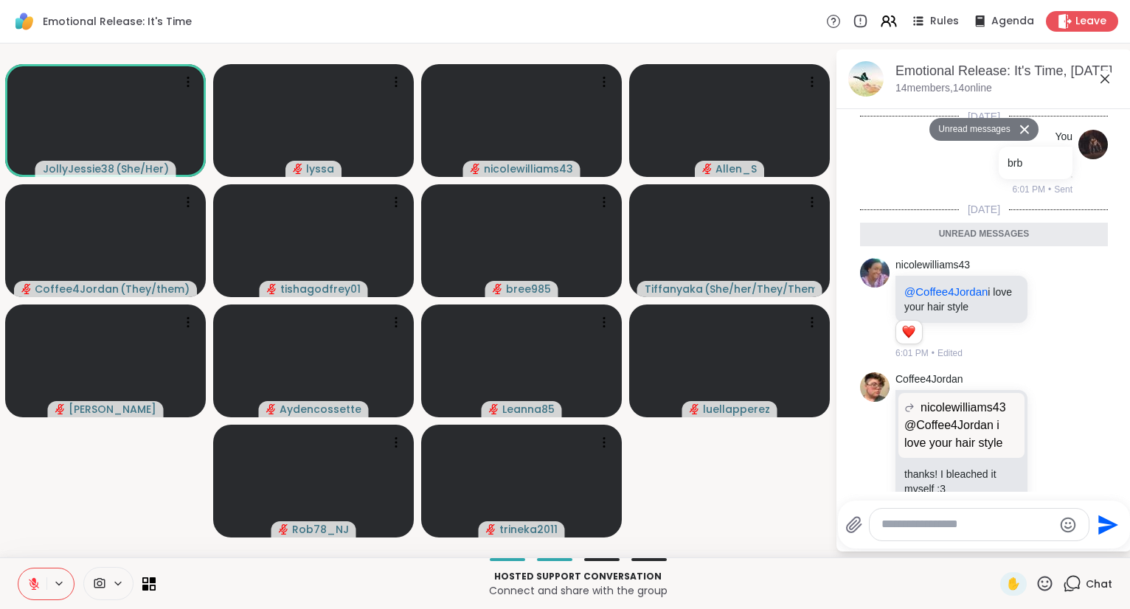
scroll to position [912, 0]
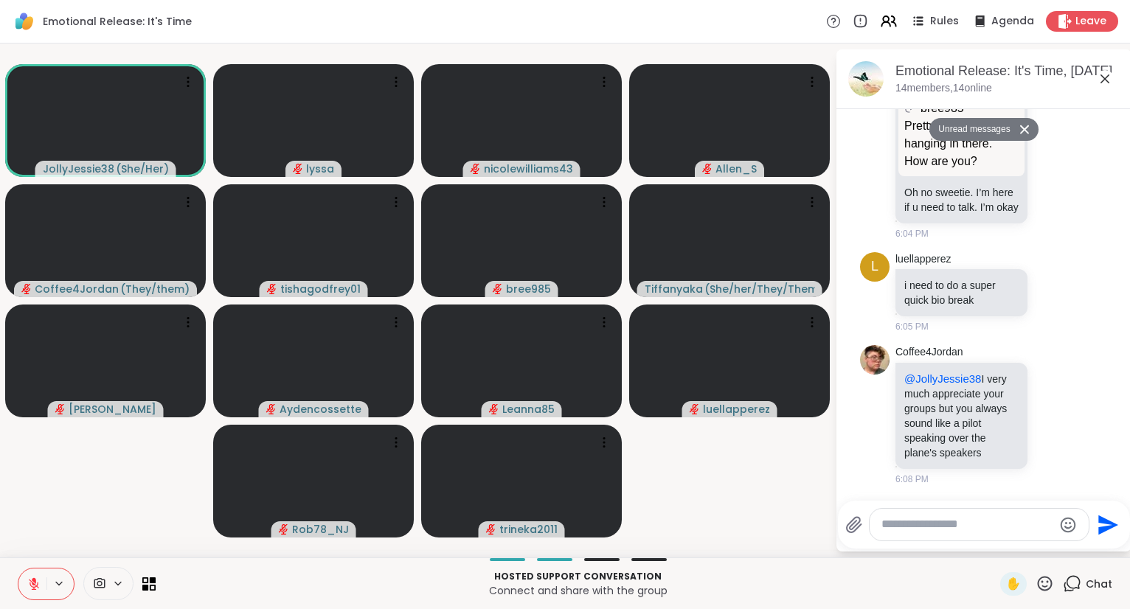
click at [1019, 533] on textarea "Type your message" at bounding box center [967, 524] width 172 height 15
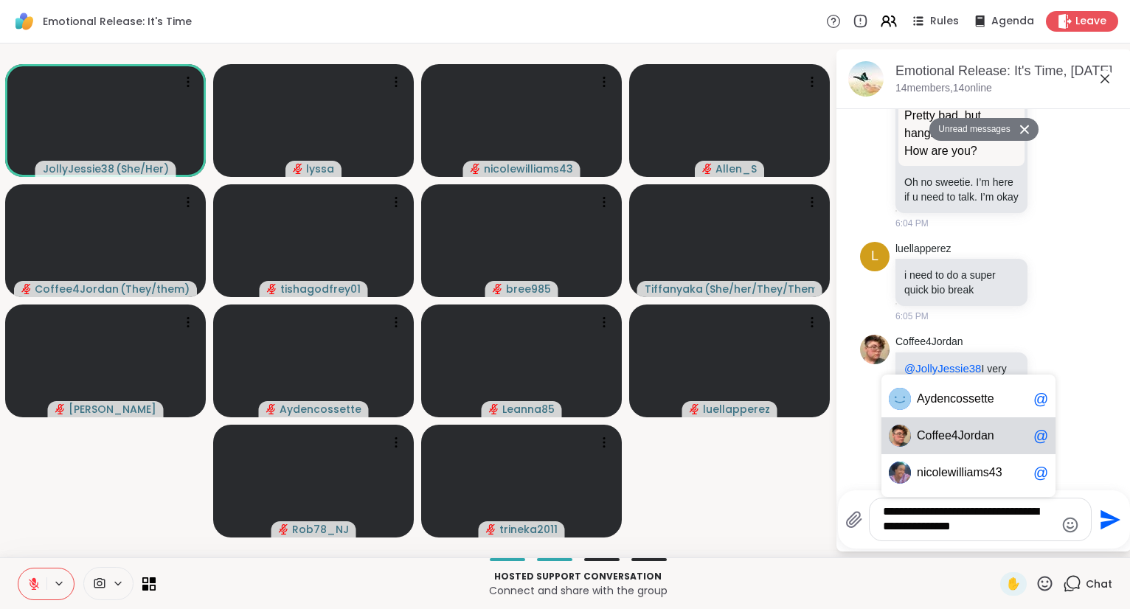
click at [975, 436] on span "ffee4Jordan" at bounding box center [963, 436] width 62 height 15
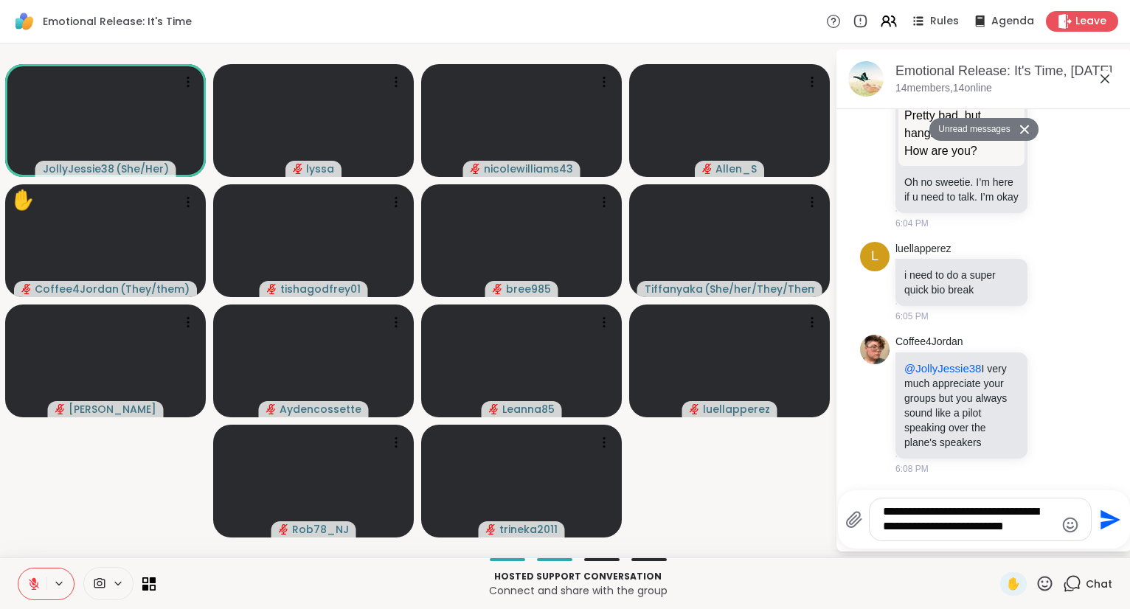
click at [964, 513] on textarea "**********" at bounding box center [969, 520] width 172 height 30
type textarea "**********"
click at [1106, 523] on icon "Send" at bounding box center [1110, 520] width 20 height 20
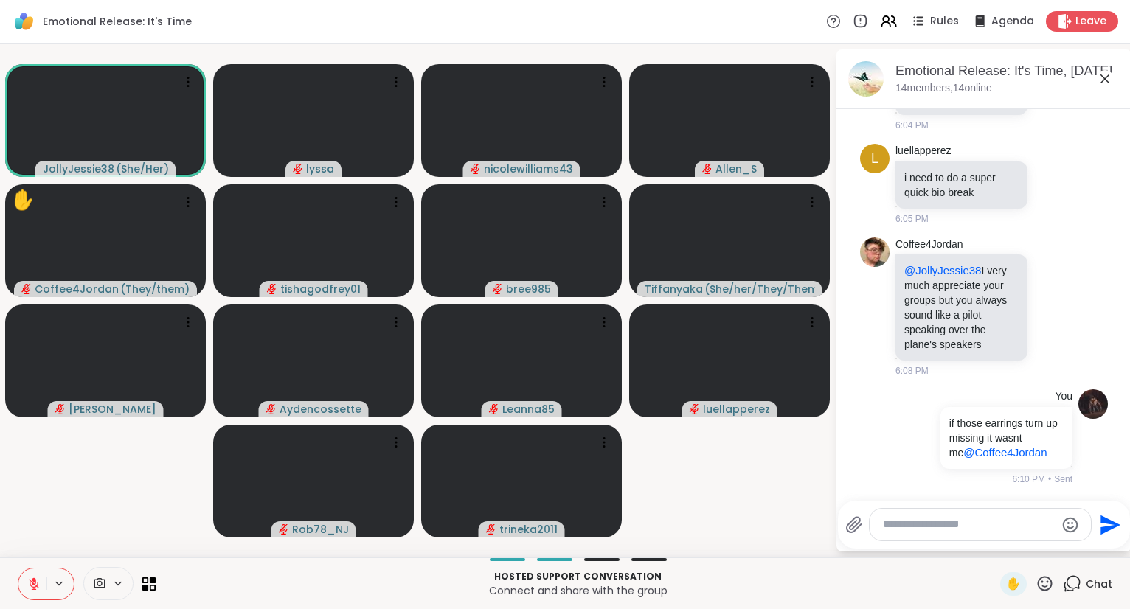
click at [1106, 523] on icon "Send" at bounding box center [1110, 525] width 20 height 20
click at [1106, 80] on icon at bounding box center [1104, 78] width 9 height 9
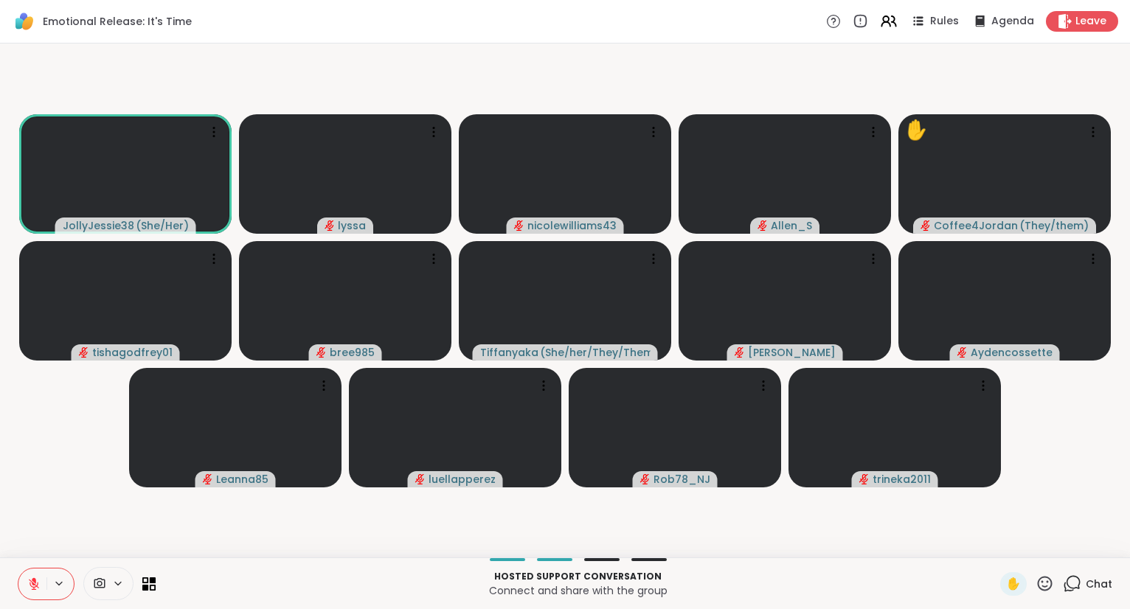
click at [1043, 576] on icon at bounding box center [1045, 584] width 18 height 18
click at [1004, 538] on span "❤️" at bounding box center [1001, 545] width 15 height 18
click at [1092, 577] on div "1 Chat" at bounding box center [1087, 584] width 49 height 24
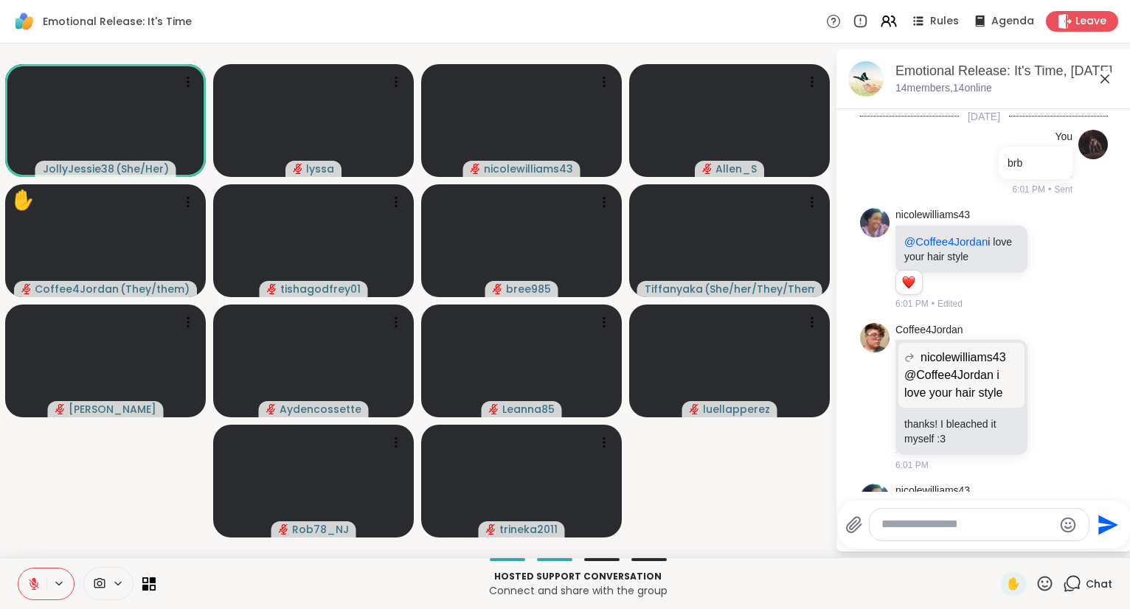
scroll to position [1204, 0]
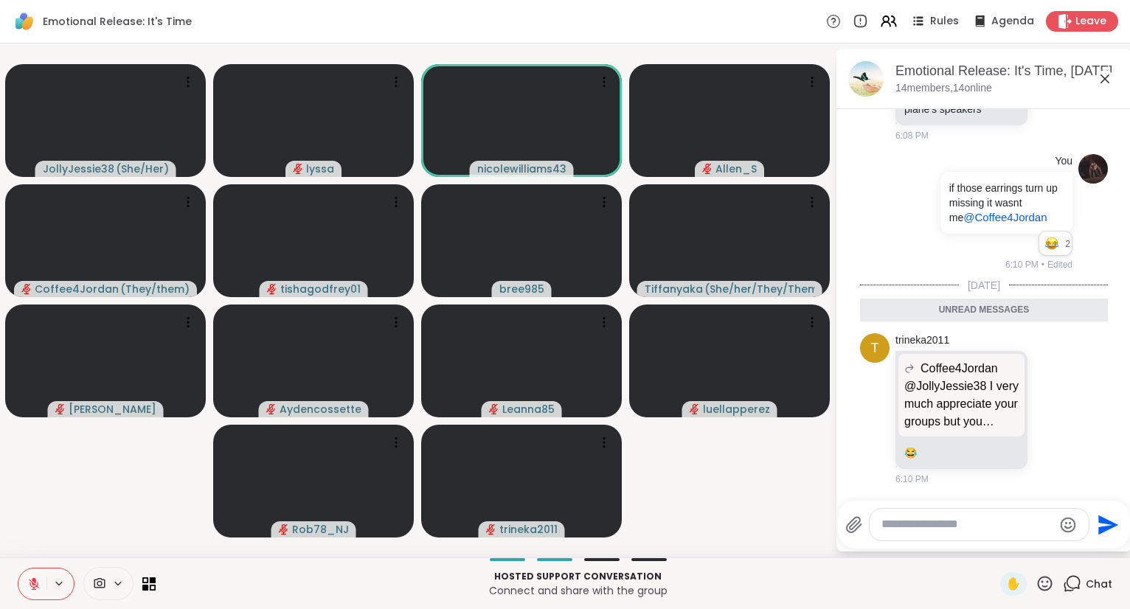
click at [1106, 78] on icon at bounding box center [1104, 78] width 9 height 9
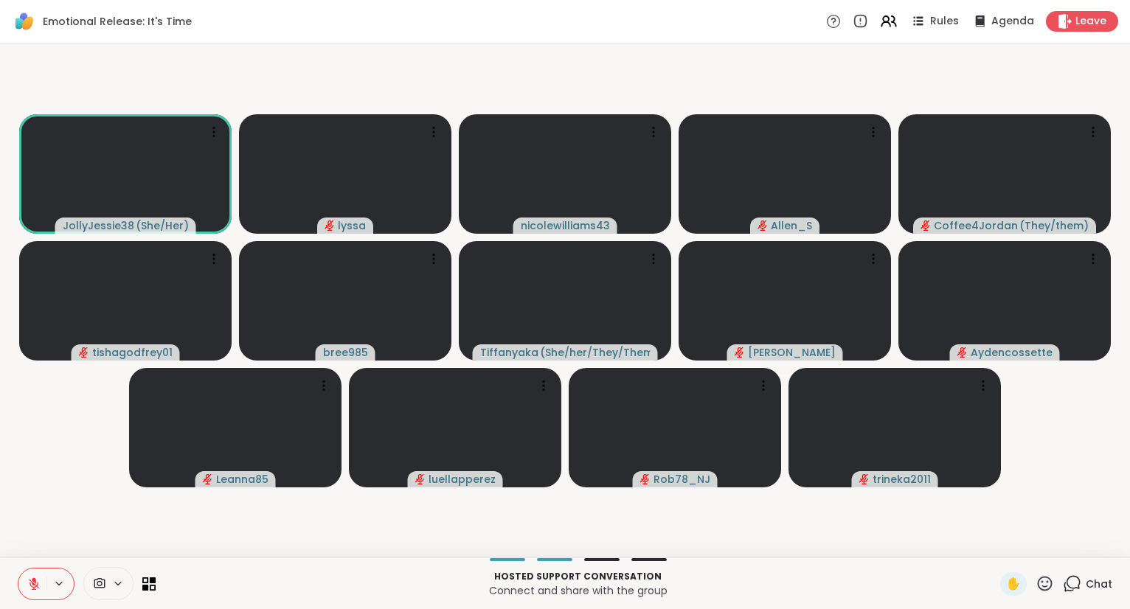
click at [1081, 589] on icon at bounding box center [1072, 584] width 18 height 18
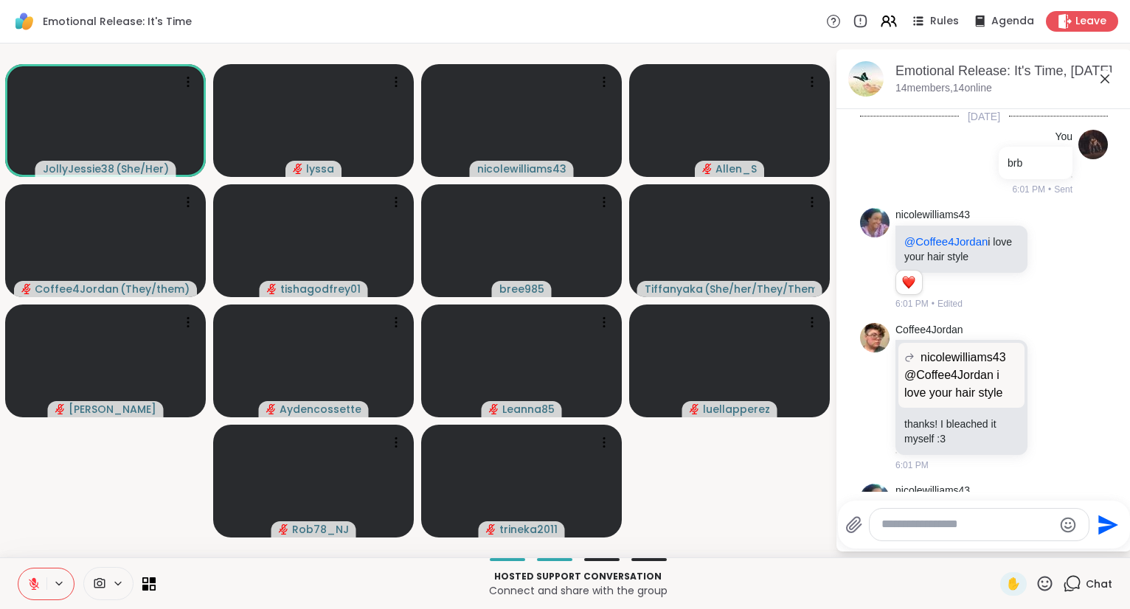
scroll to position [1154, 0]
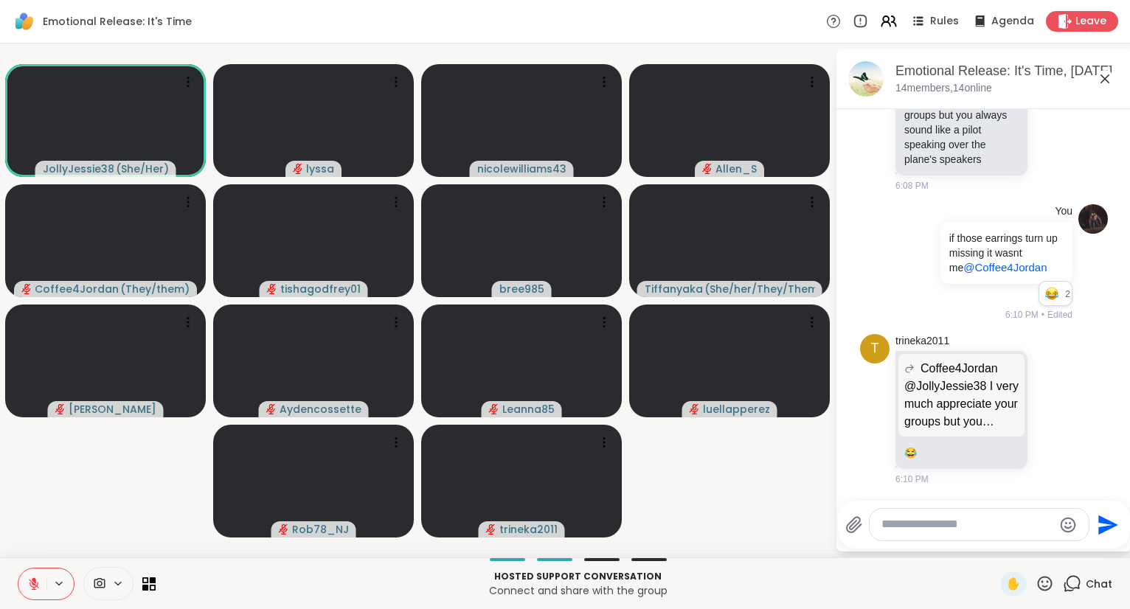
click at [978, 521] on textarea "Type your message" at bounding box center [967, 524] width 172 height 15
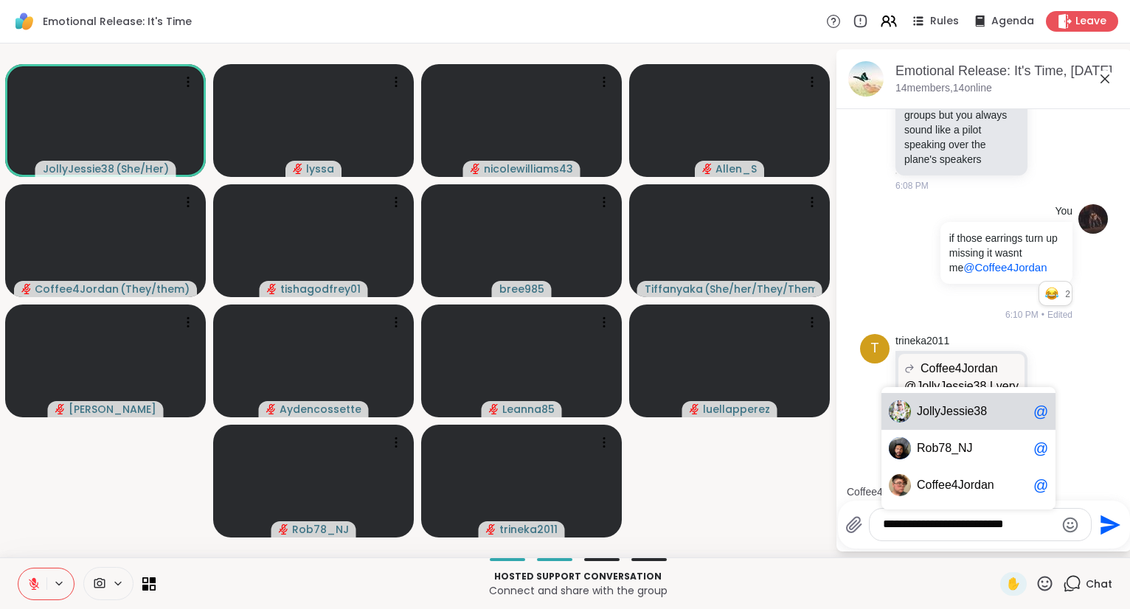
click at [941, 413] on span "J" at bounding box center [943, 411] width 6 height 15
type textarea "**********"
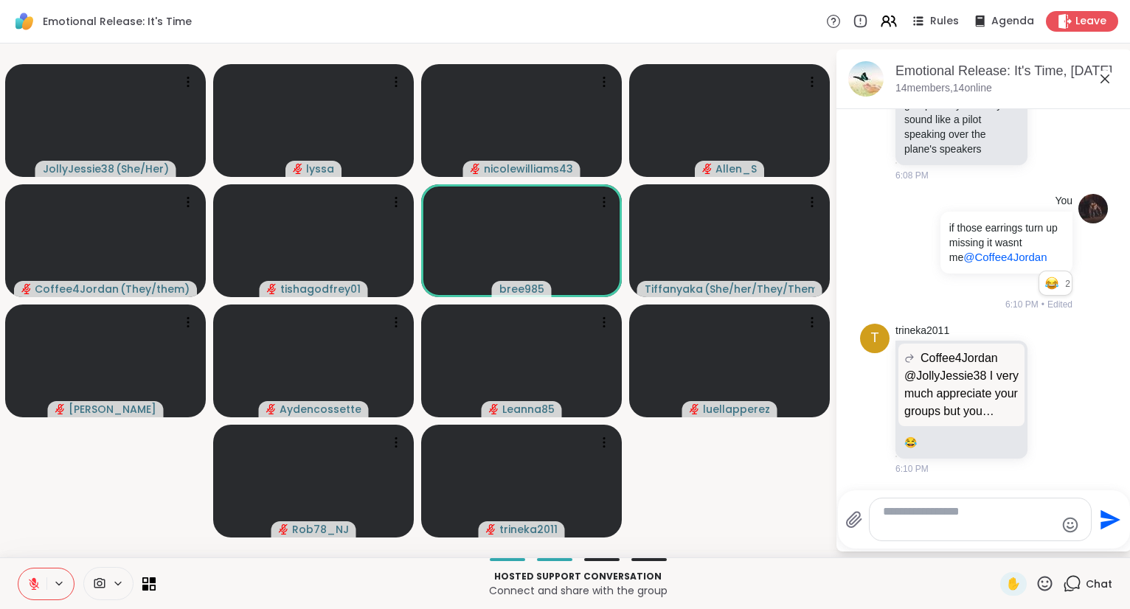
scroll to position [1247, 0]
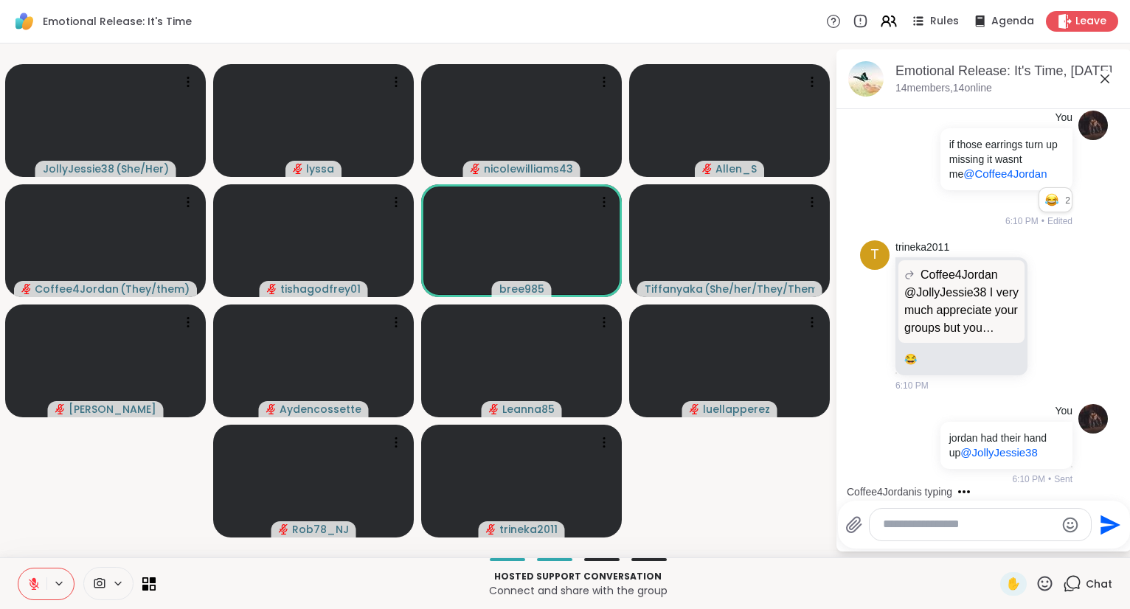
click at [1106, 74] on icon at bounding box center [1105, 79] width 18 height 18
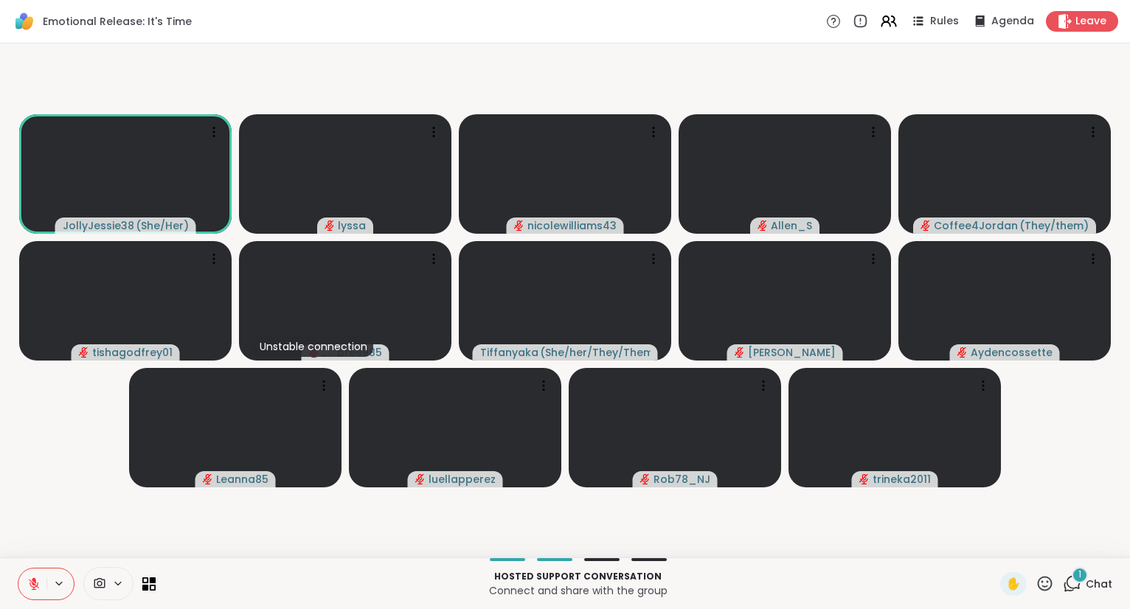
click at [1041, 591] on icon at bounding box center [1045, 584] width 18 height 18
click at [1005, 545] on div "❤️" at bounding box center [1001, 545] width 27 height 24
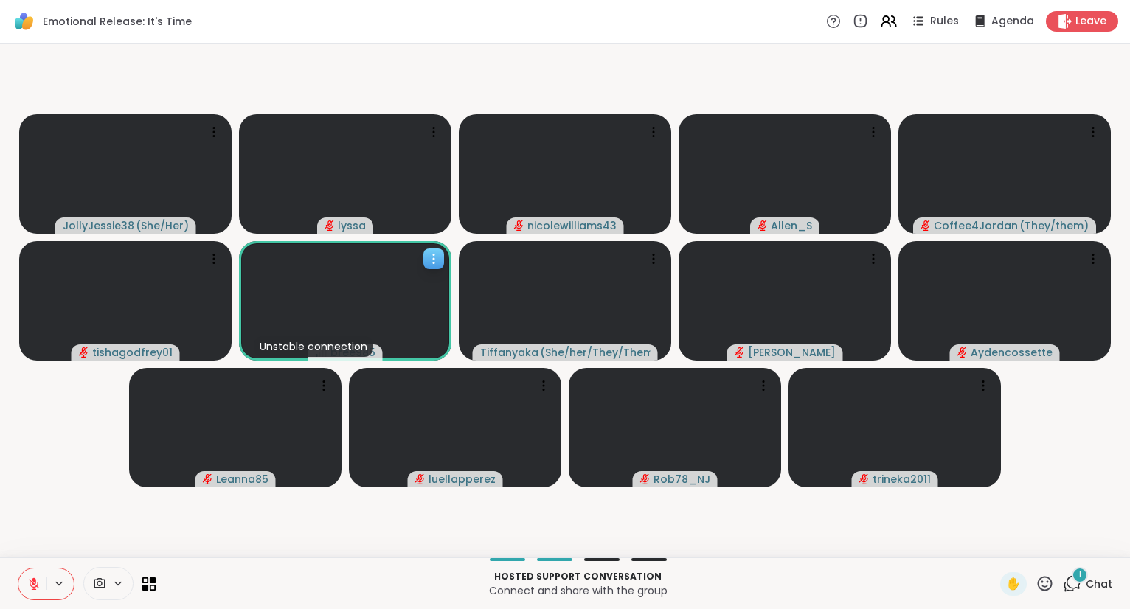
click at [432, 263] on icon at bounding box center [433, 259] width 15 height 15
click at [420, 270] on div "View Profile" at bounding box center [377, 275] width 111 height 24
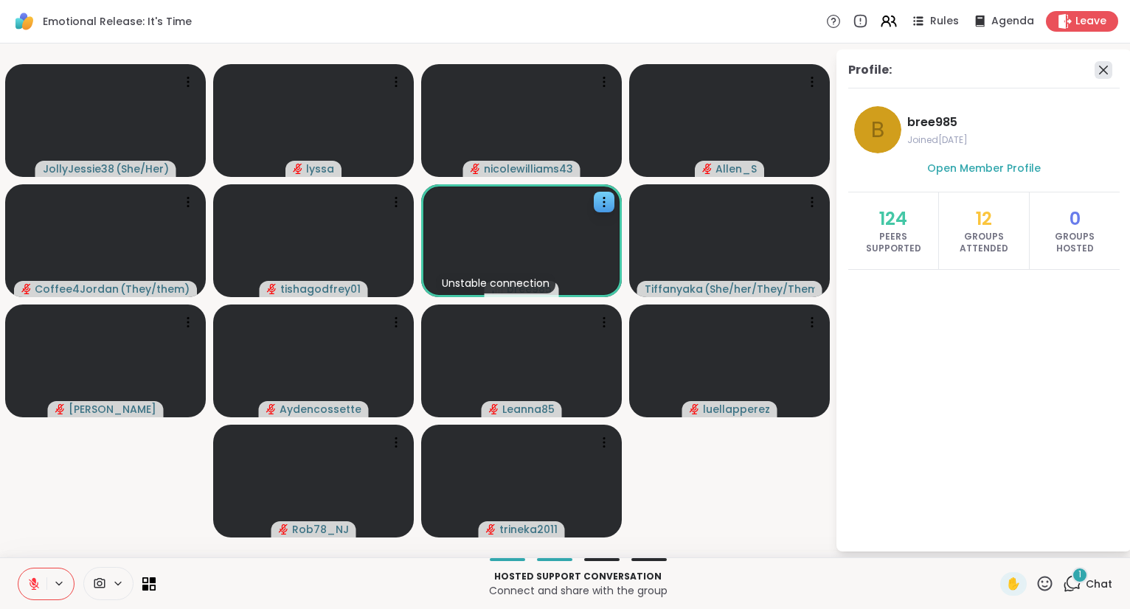
click at [1106, 69] on icon at bounding box center [1104, 70] width 18 height 18
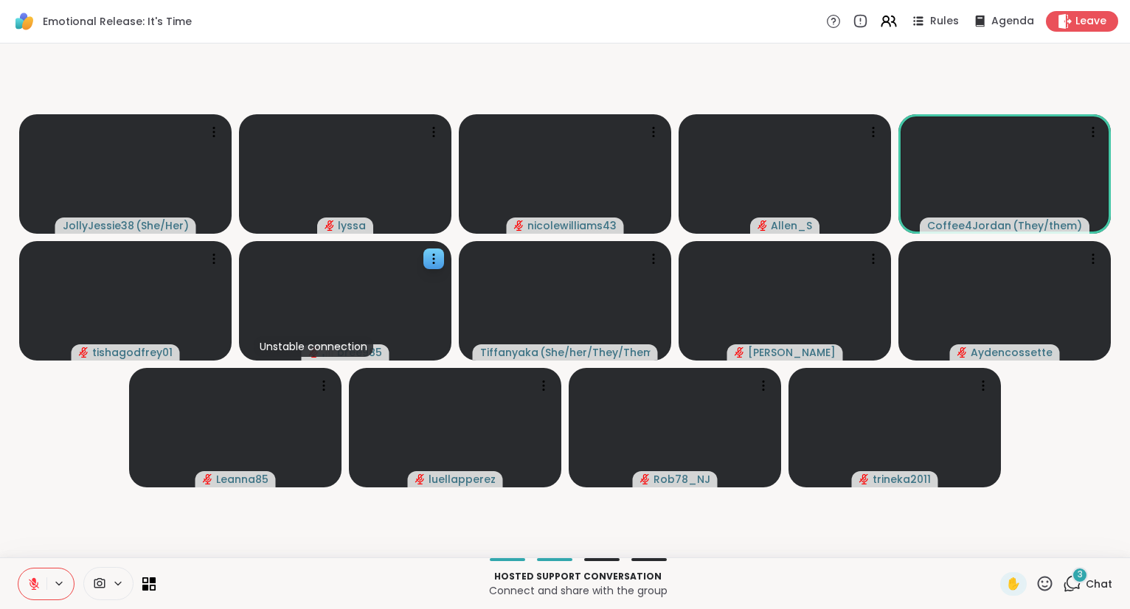
click at [1072, 592] on icon at bounding box center [1072, 584] width 18 height 18
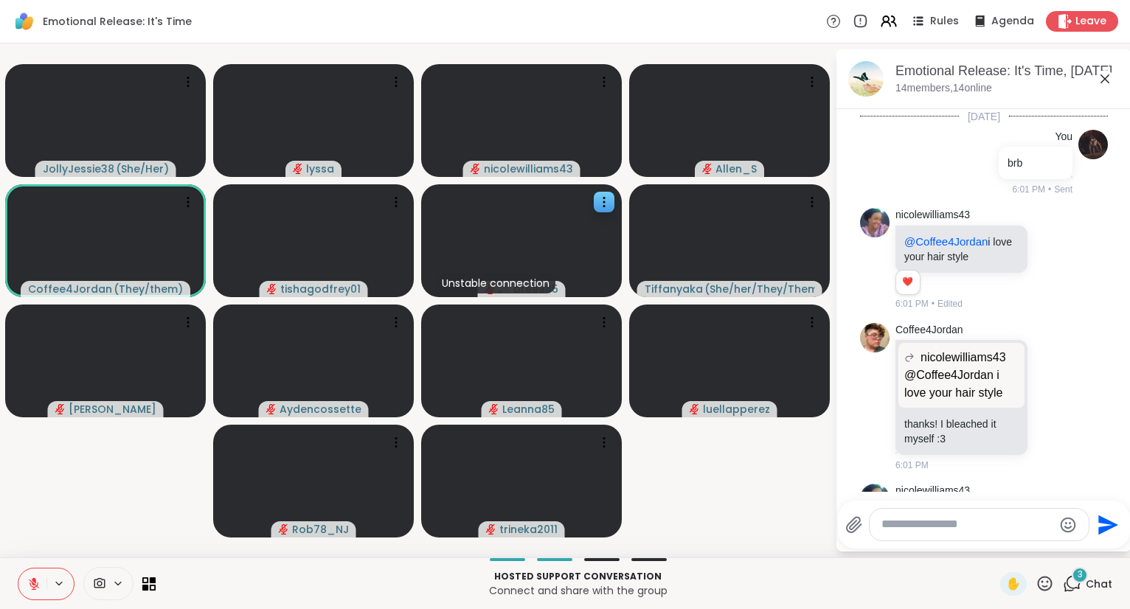
scroll to position [1668, 0]
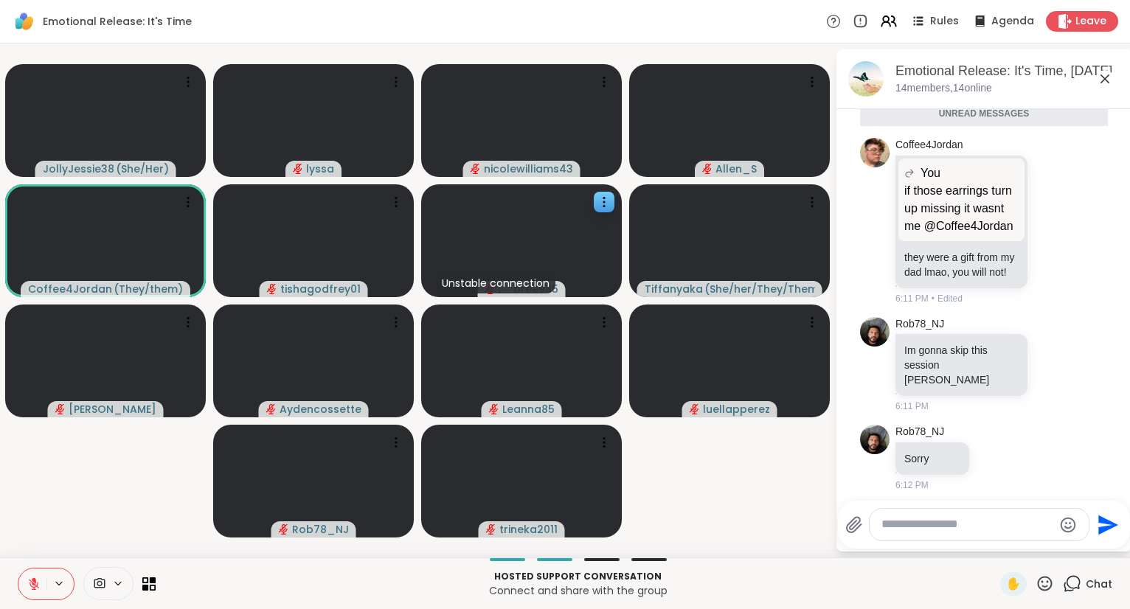
click at [990, 528] on textarea "Type your message" at bounding box center [967, 524] width 172 height 15
type textarea "**********"
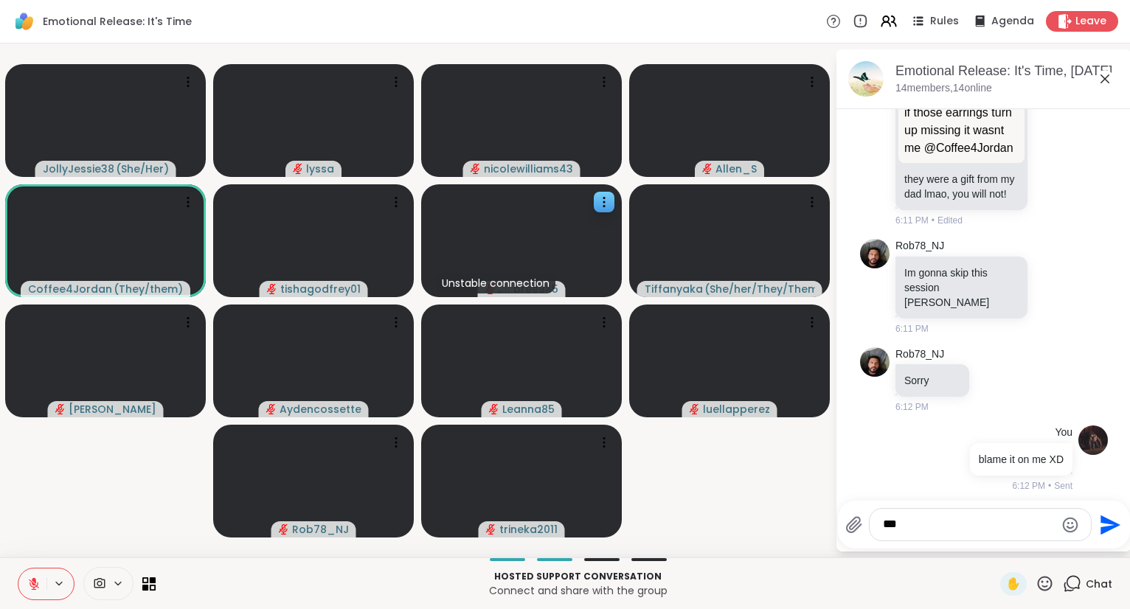
type textarea "****"
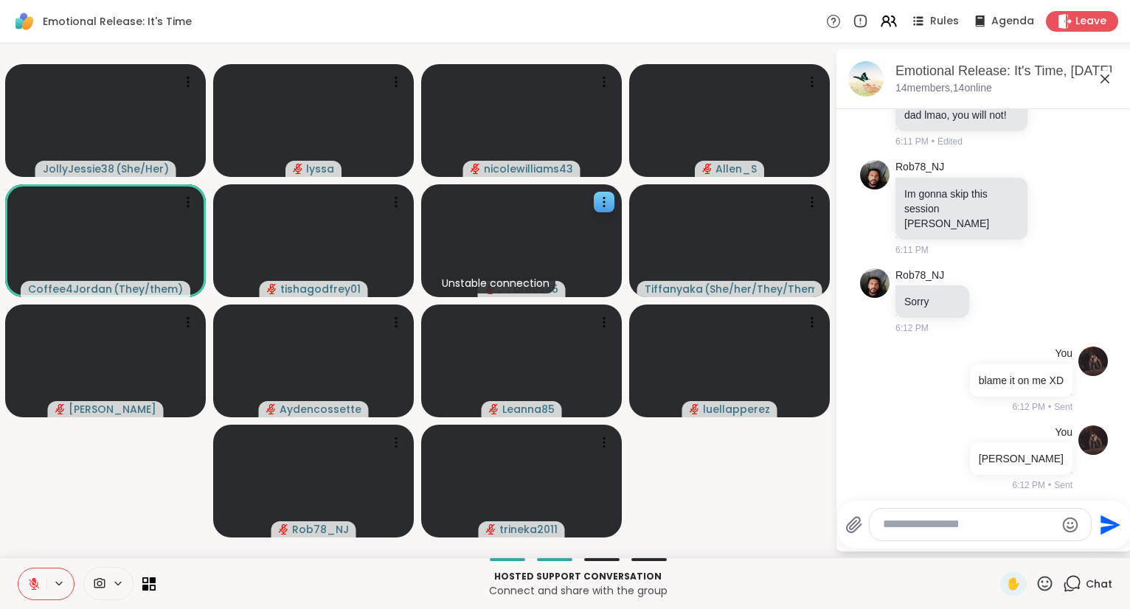
click at [1104, 72] on icon at bounding box center [1105, 79] width 18 height 18
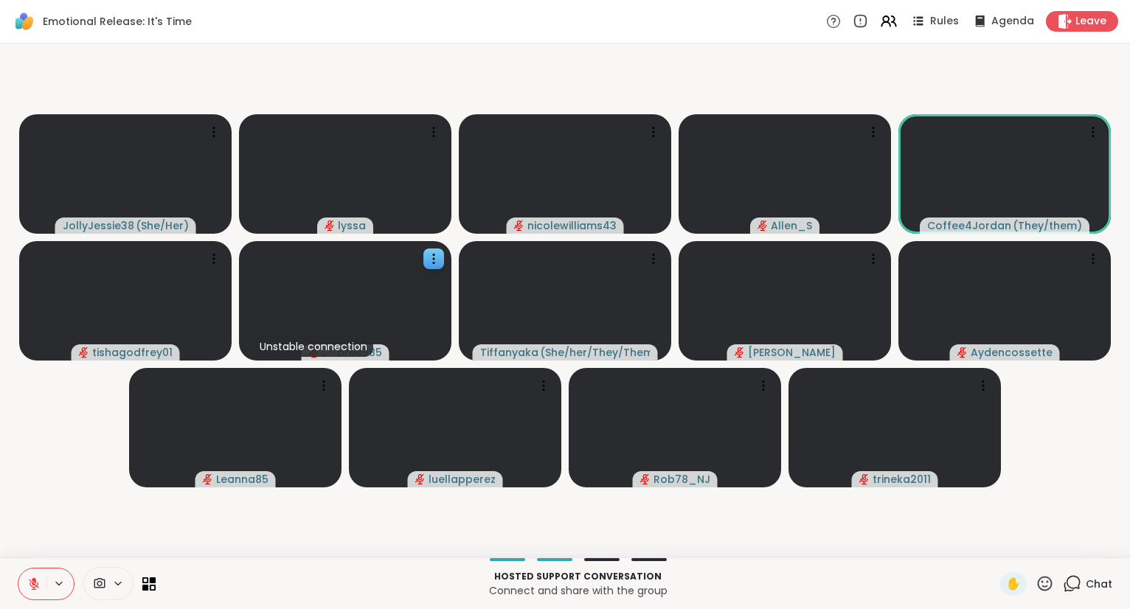
click at [1040, 580] on icon at bounding box center [1045, 583] width 15 height 15
click at [1008, 547] on div "❤️" at bounding box center [1001, 545] width 27 height 24
click at [1046, 581] on icon at bounding box center [1045, 584] width 18 height 18
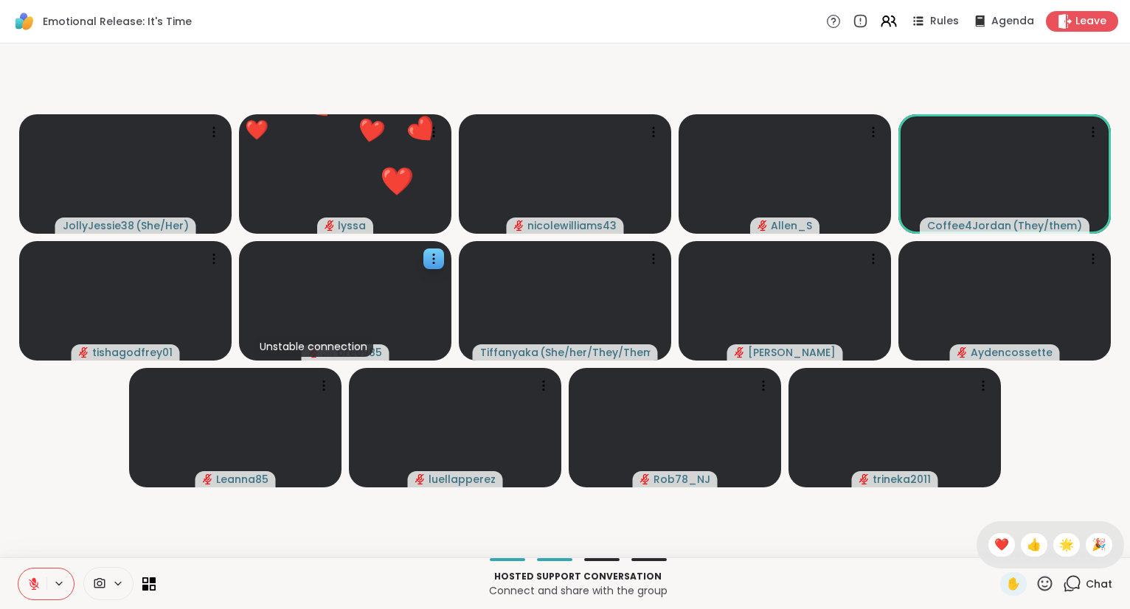
click at [1059, 468] on video-player-container "JollyJessie38 ( She/Her ) ❤️ lyssa ❤️ ❤️ ❤️ ❤️ ❤️ ❤️ ❤️ ❤️ ❤️ ❤️ ❤️ ❤️ ❤️ ❤️ ❤️…" at bounding box center [565, 300] width 1112 height 502
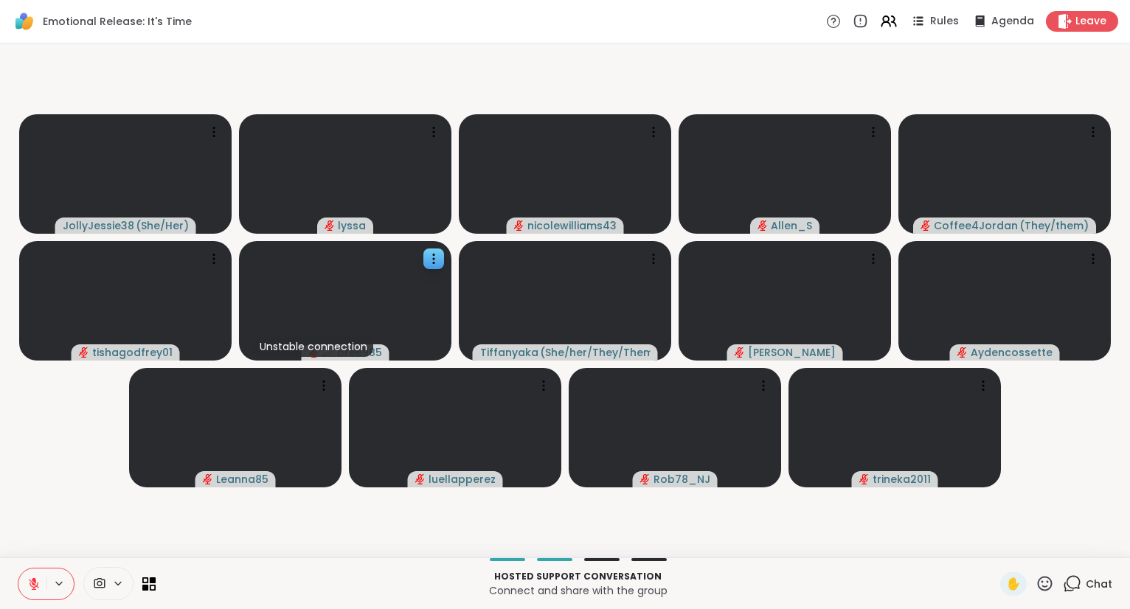
click at [1078, 583] on icon at bounding box center [1072, 584] width 18 height 18
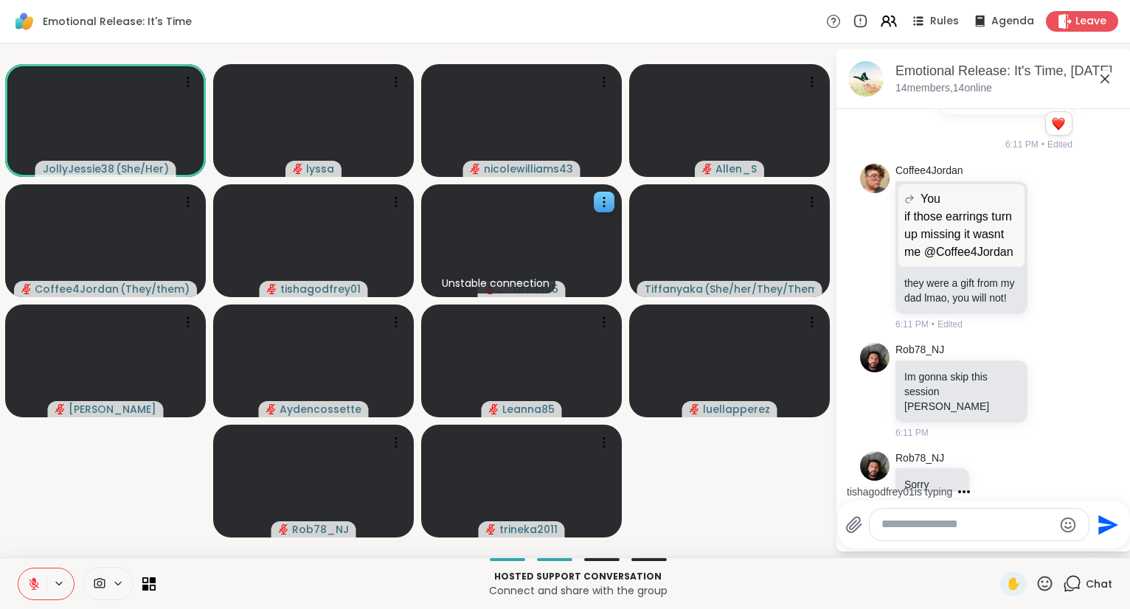
scroll to position [1597, 0]
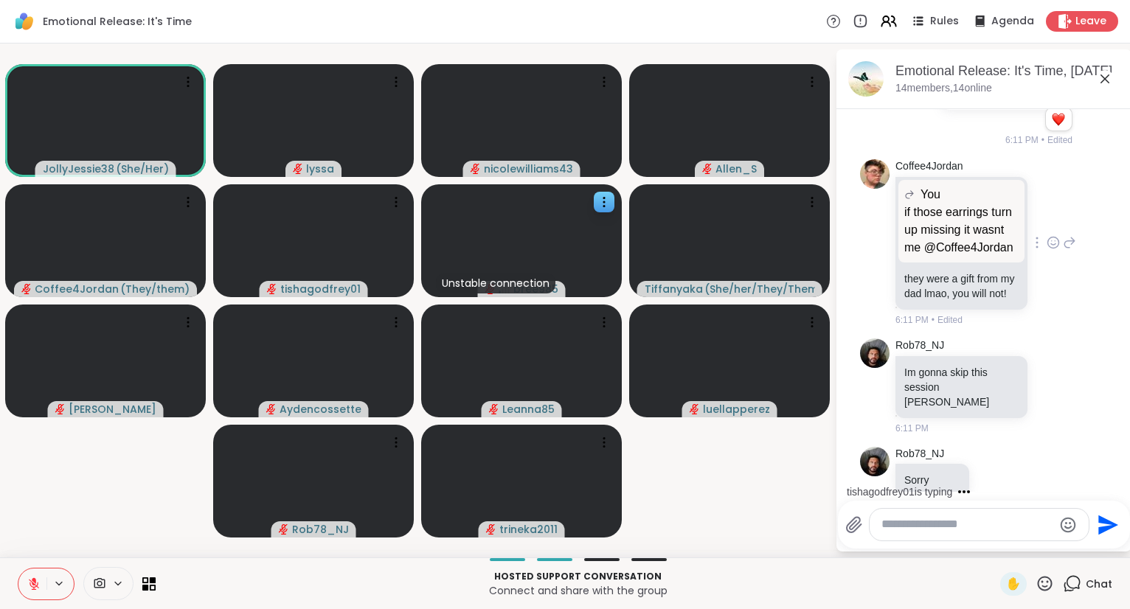
click at [1053, 250] on icon at bounding box center [1053, 242] width 13 height 15
click at [870, 226] on div "Select Reaction: Joy" at bounding box center [870, 218] width 13 height 13
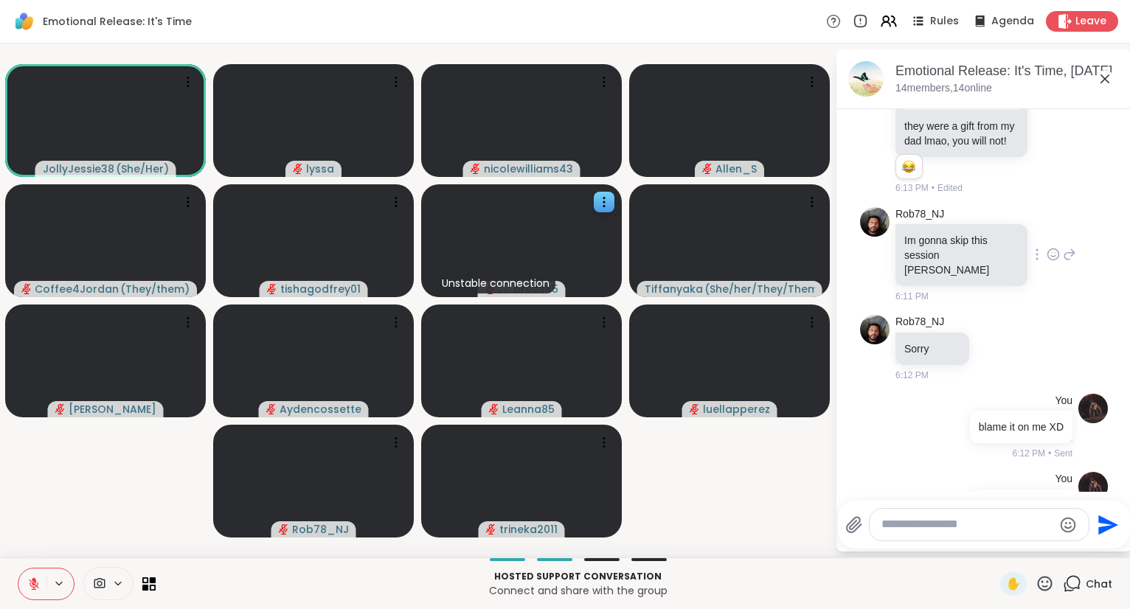
scroll to position [1797, 0]
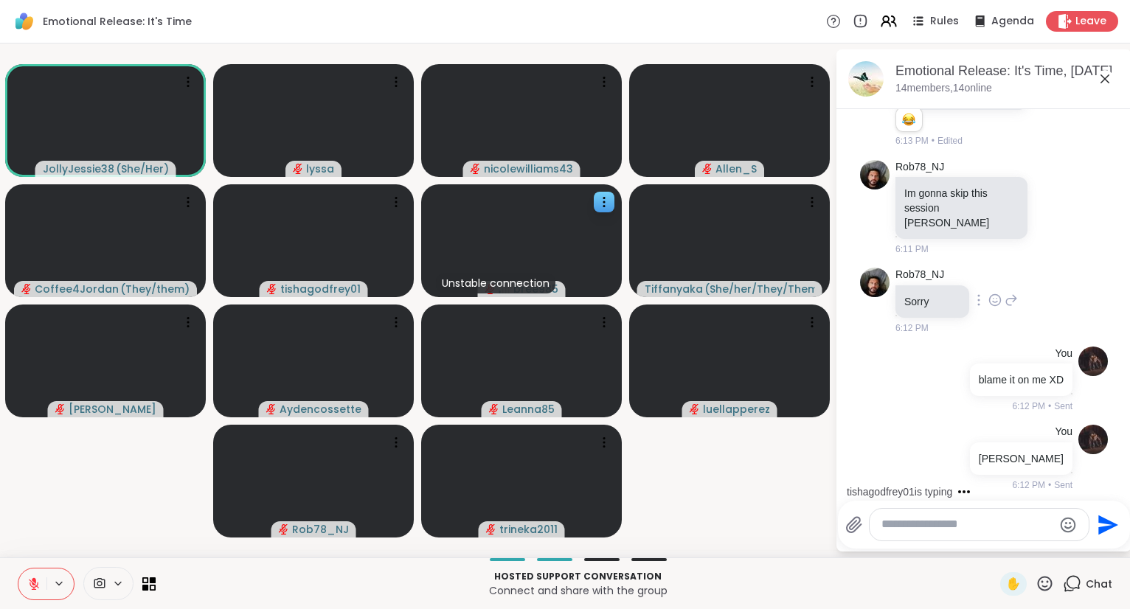
click at [1011, 297] on icon at bounding box center [1011, 300] width 13 height 18
click at [1093, 476] on icon at bounding box center [1092, 478] width 15 height 15
click at [1102, 78] on icon at bounding box center [1105, 79] width 18 height 18
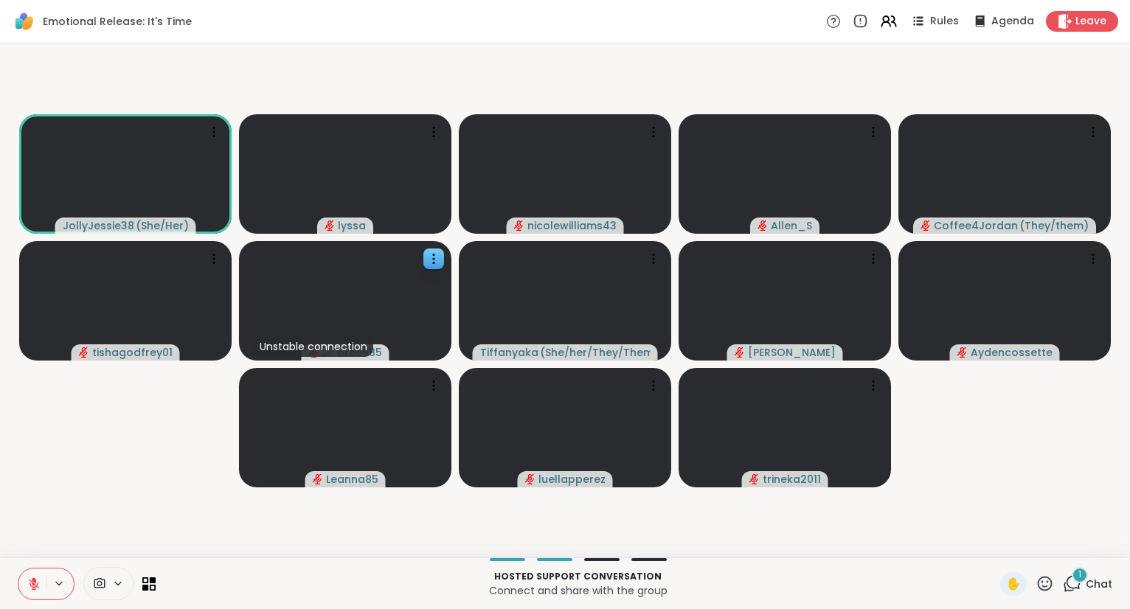
click at [1078, 584] on icon at bounding box center [1072, 584] width 18 height 18
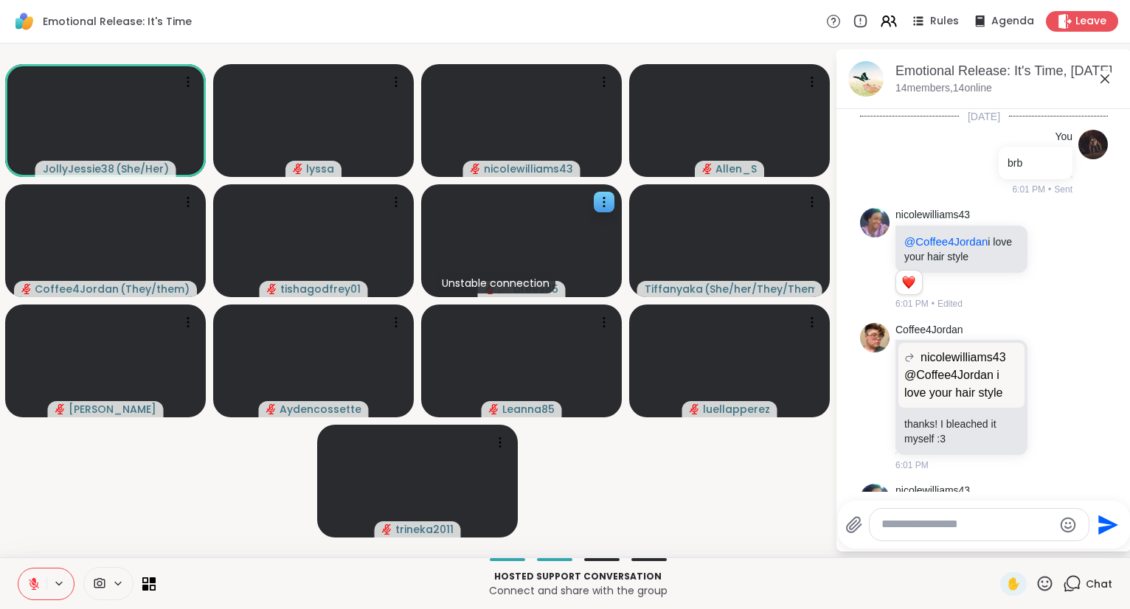
scroll to position [1990, 0]
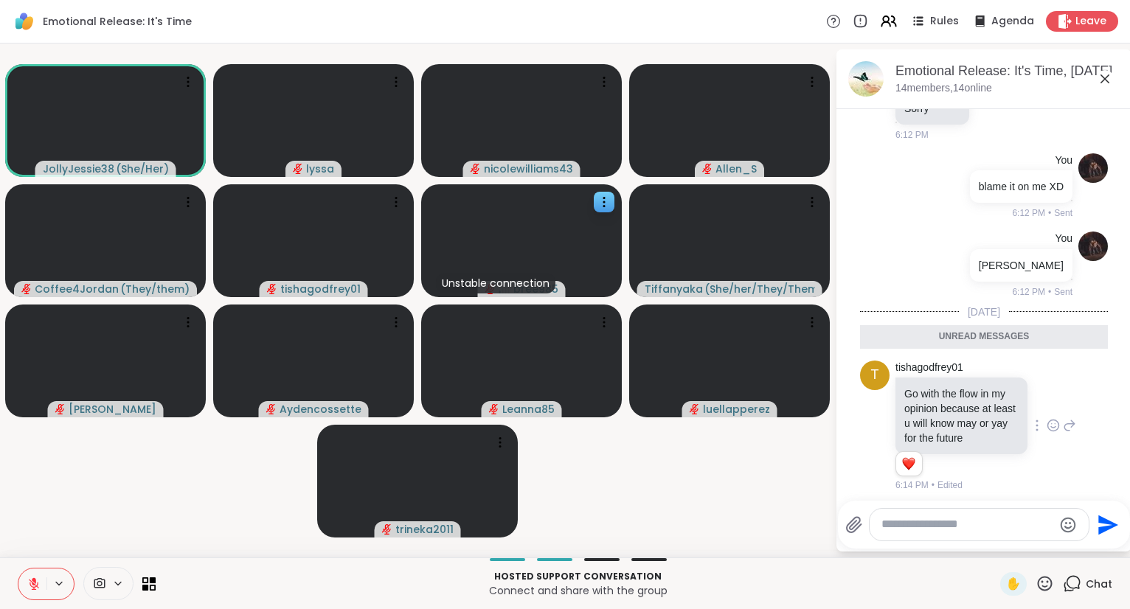
click at [1049, 420] on icon at bounding box center [1053, 425] width 11 height 11
click at [940, 395] on div "Select Reaction: Heart" at bounding box center [935, 401] width 13 height 13
click at [1102, 81] on icon at bounding box center [1104, 78] width 9 height 9
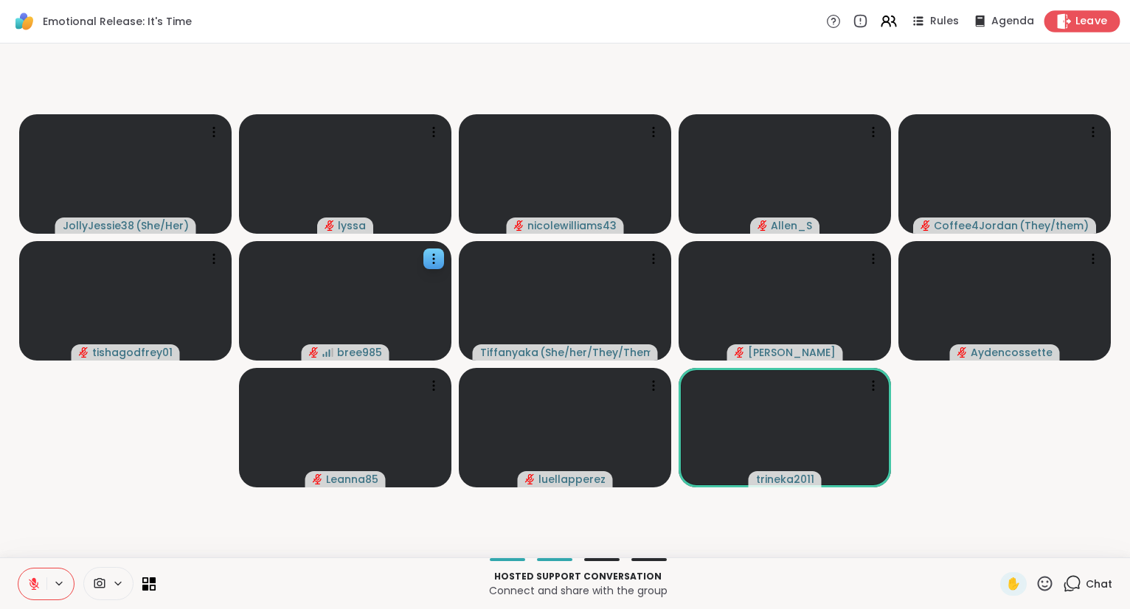
click at [1084, 24] on span "Leave" at bounding box center [1091, 21] width 32 height 15
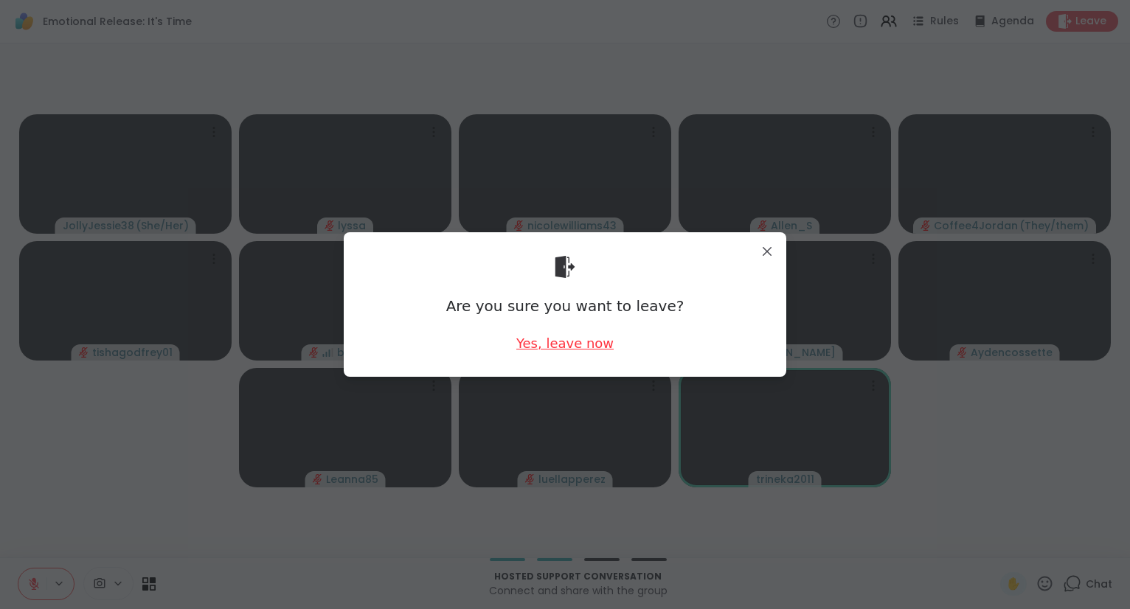
click at [561, 342] on div "Yes, leave now" at bounding box center [564, 343] width 97 height 18
